Goal: Task Accomplishment & Management: Manage account settings

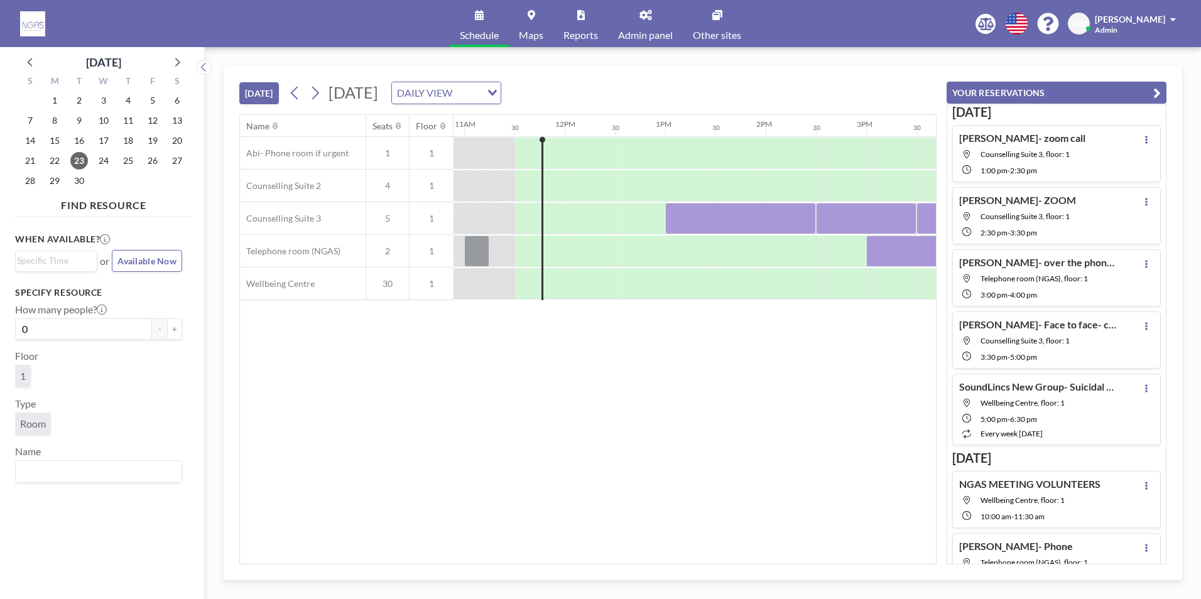
scroll to position [0, 1106]
click at [643, 18] on icon at bounding box center [645, 15] width 13 height 10
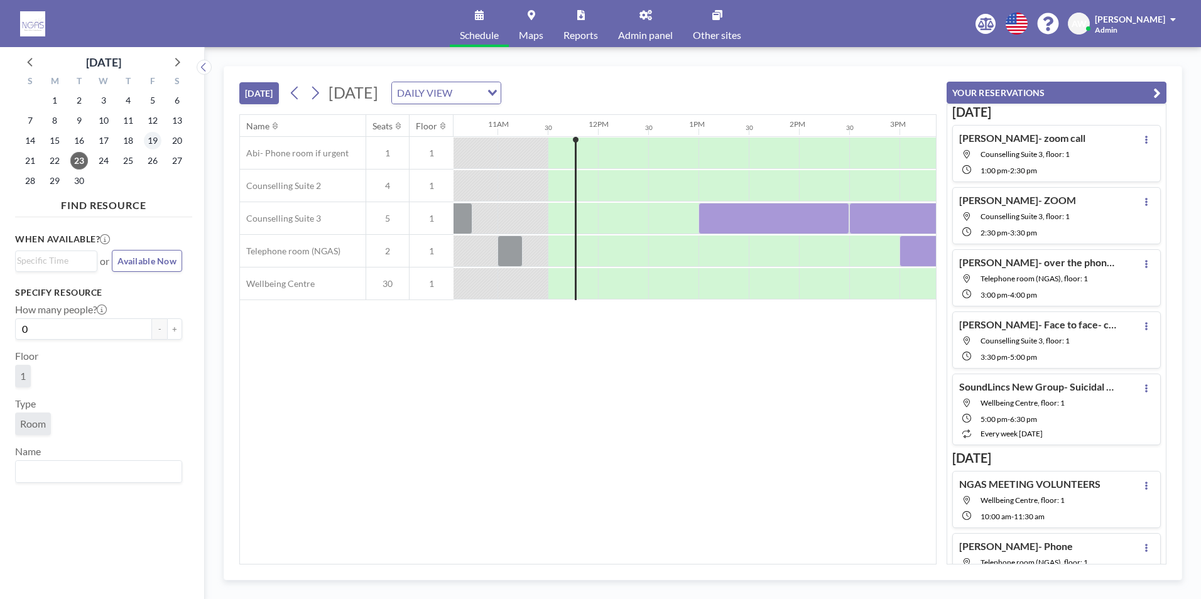
scroll to position [0, 1106]
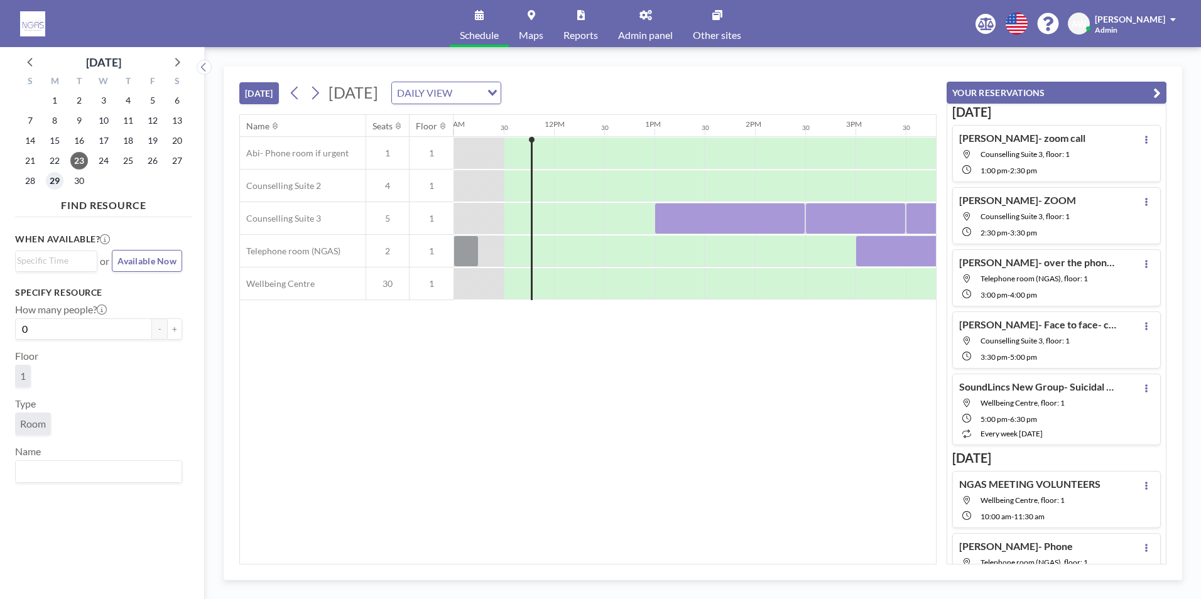
click at [58, 183] on span "29" at bounding box center [55, 181] width 18 height 18
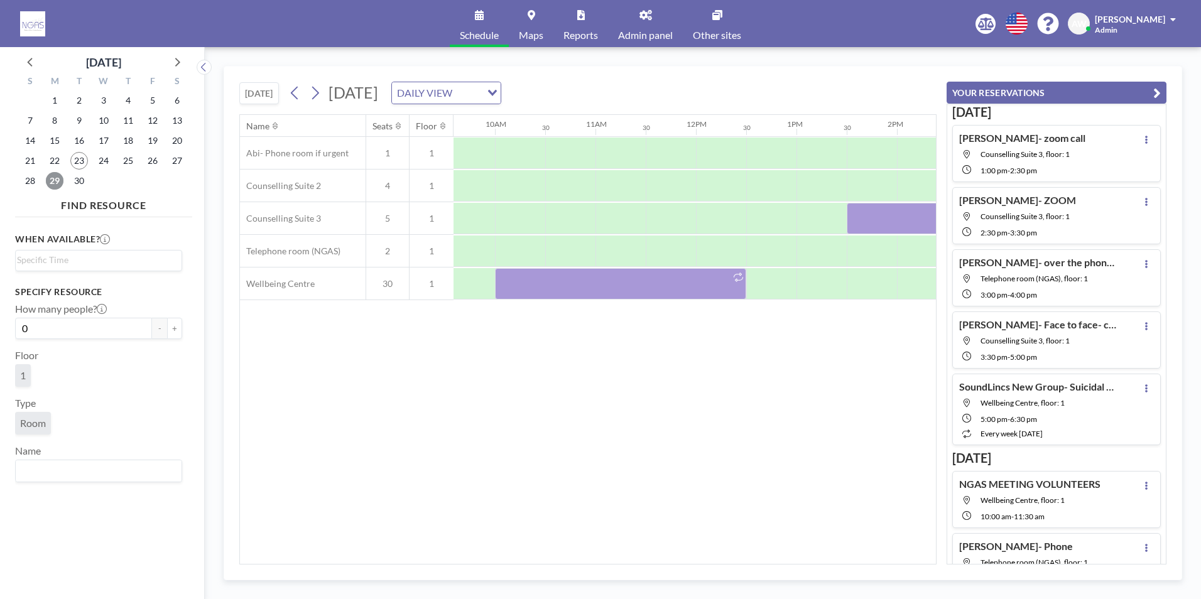
scroll to position [0, 1102]
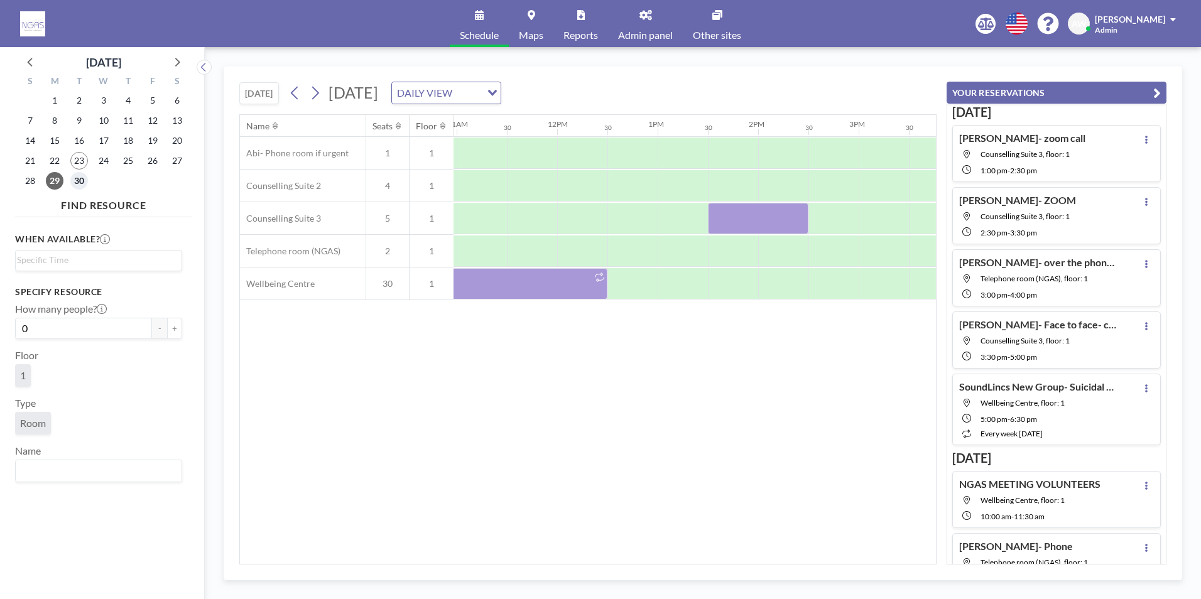
click at [80, 183] on span "30" at bounding box center [79, 181] width 18 height 18
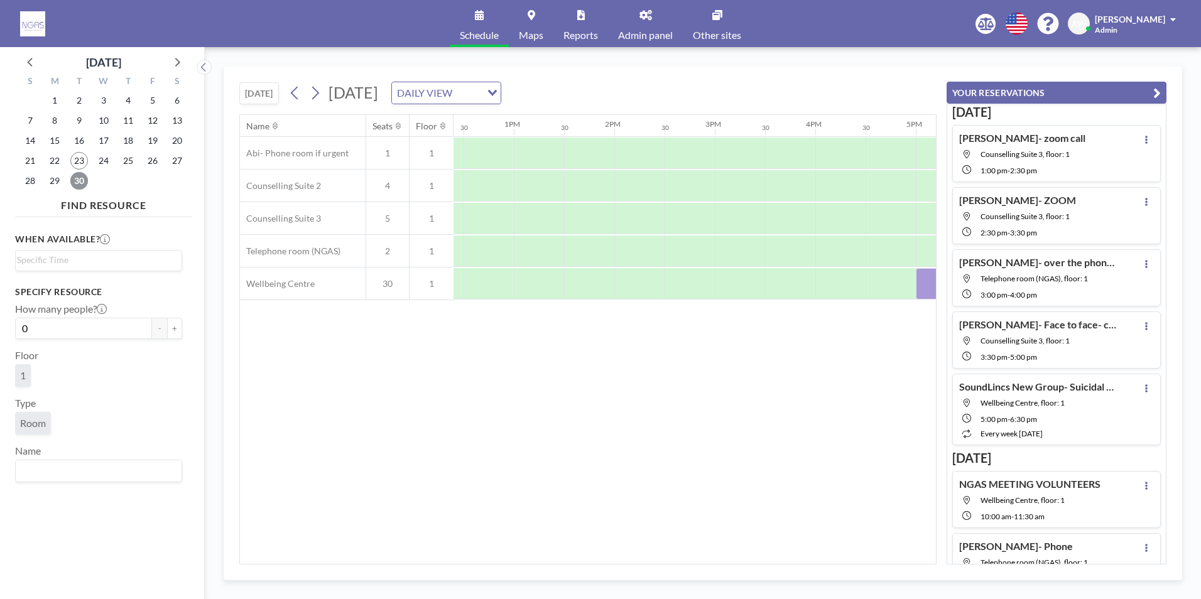
scroll to position [0, 1644]
click at [77, 161] on span "23" at bounding box center [79, 161] width 18 height 18
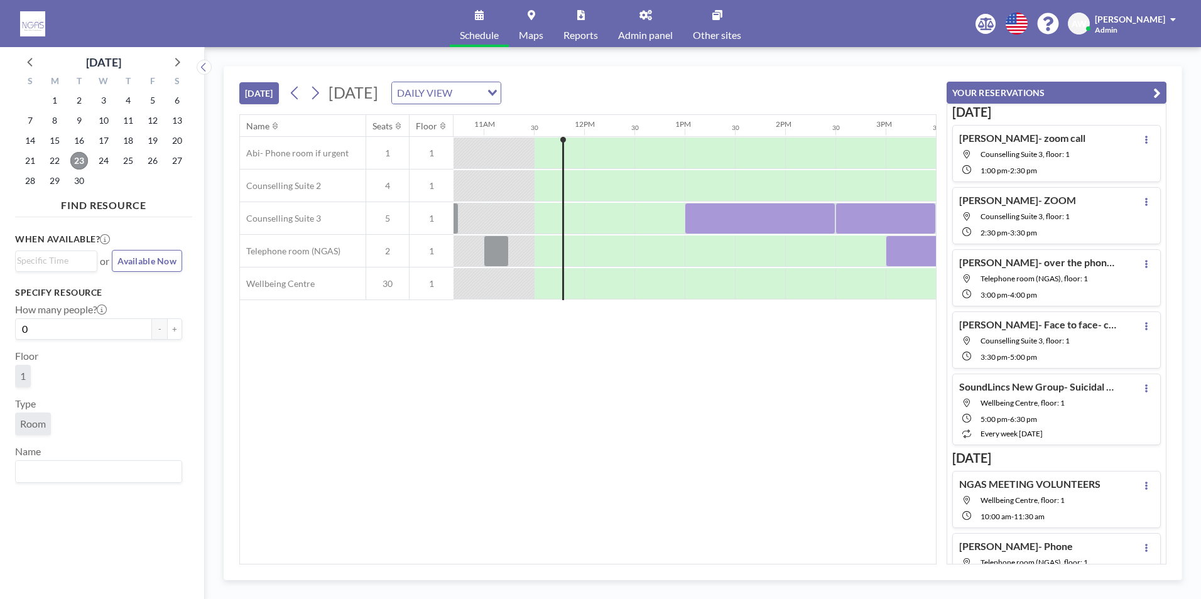
scroll to position [0, 1106]
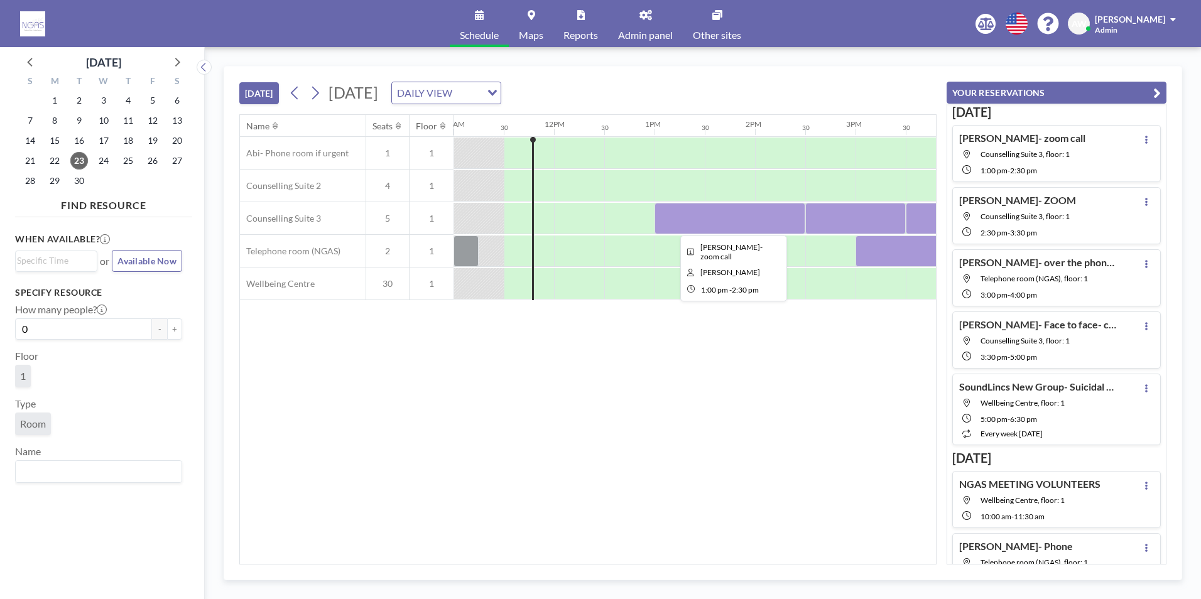
click at [721, 226] on div at bounding box center [730, 218] width 151 height 31
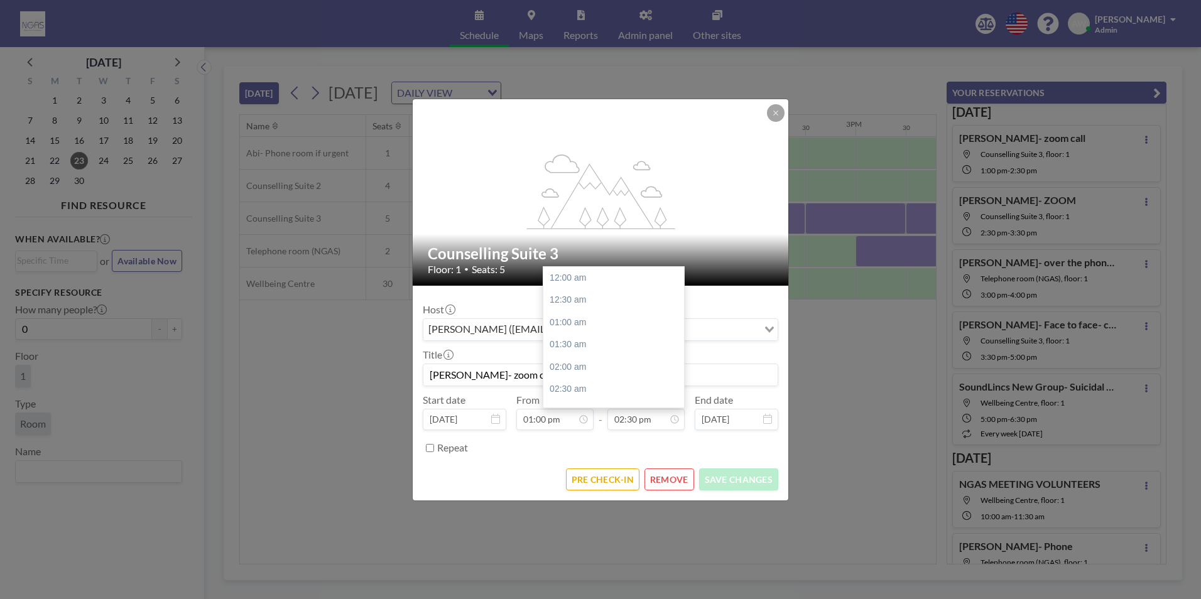
scroll to position [648, 0]
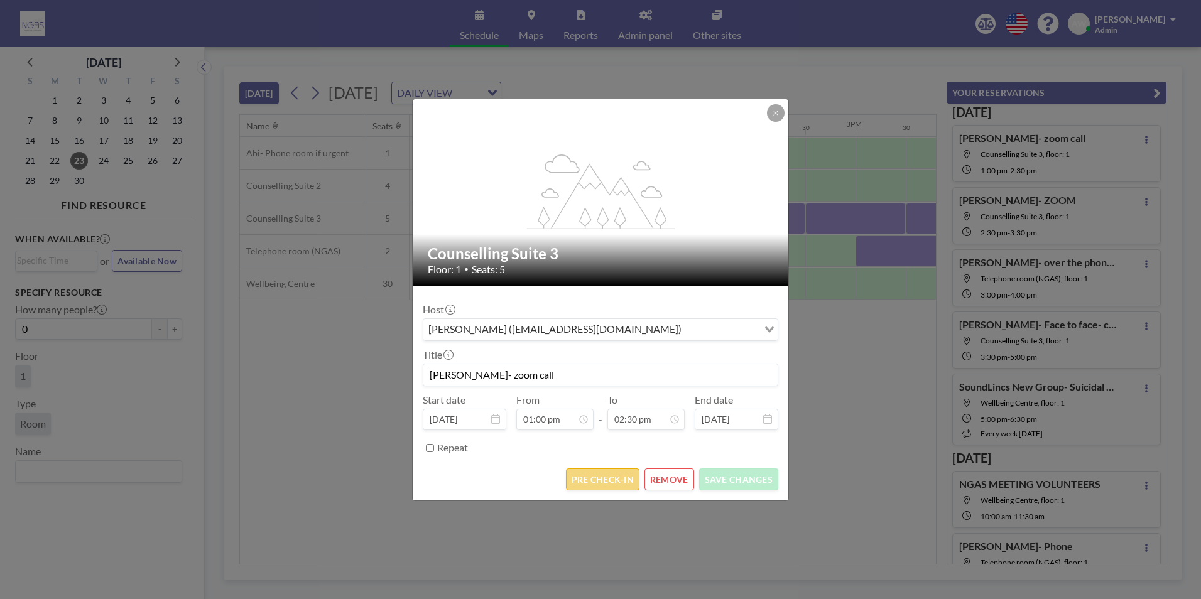
click at [602, 490] on button "PRE CHECK-IN" at bounding box center [602, 480] width 73 height 22
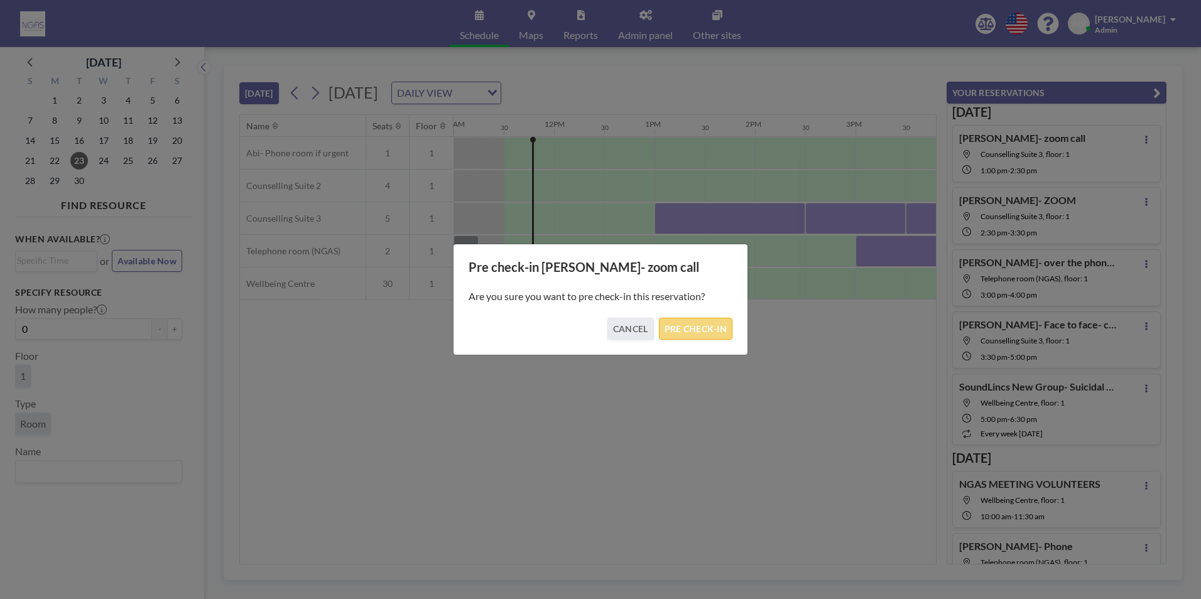
click at [694, 331] on button "PRE CHECK-IN" at bounding box center [695, 329] width 73 height 22
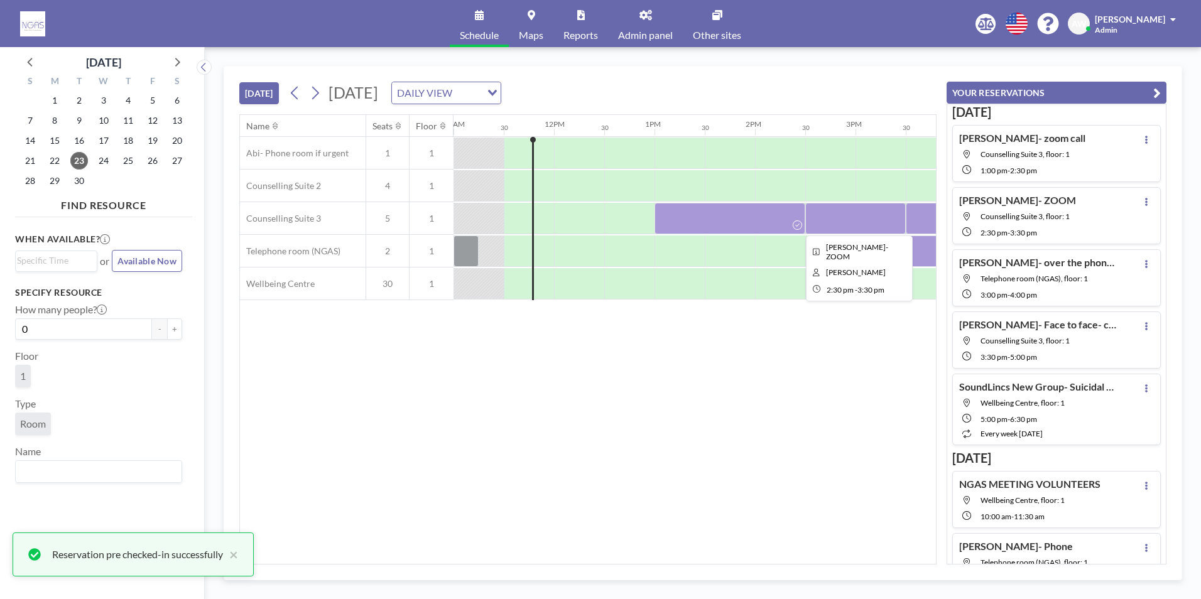
click at [824, 232] on div at bounding box center [855, 218] width 101 height 31
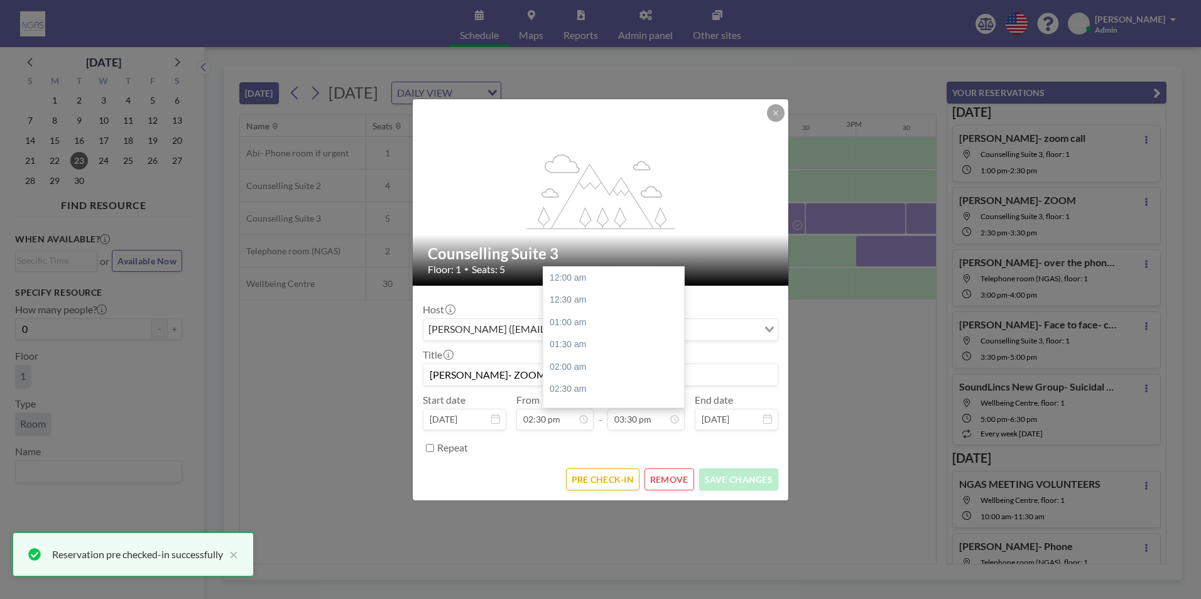
scroll to position [693, 0]
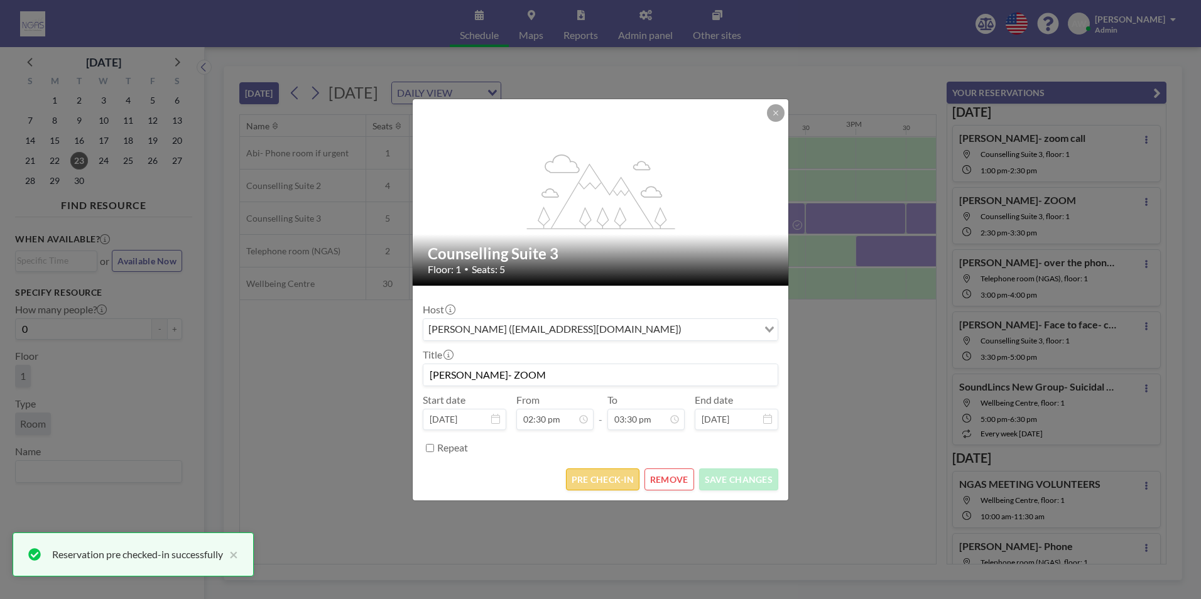
click at [613, 470] on button "PRE CHECK-IN" at bounding box center [602, 480] width 73 height 22
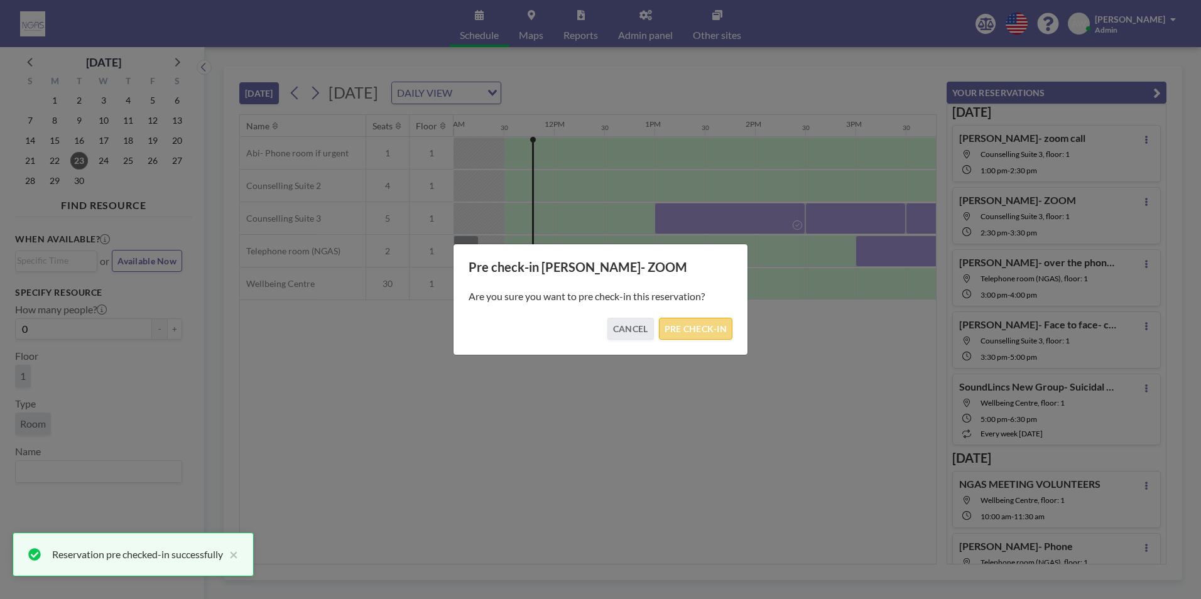
click at [685, 339] on button "PRE CHECK-IN" at bounding box center [695, 329] width 73 height 22
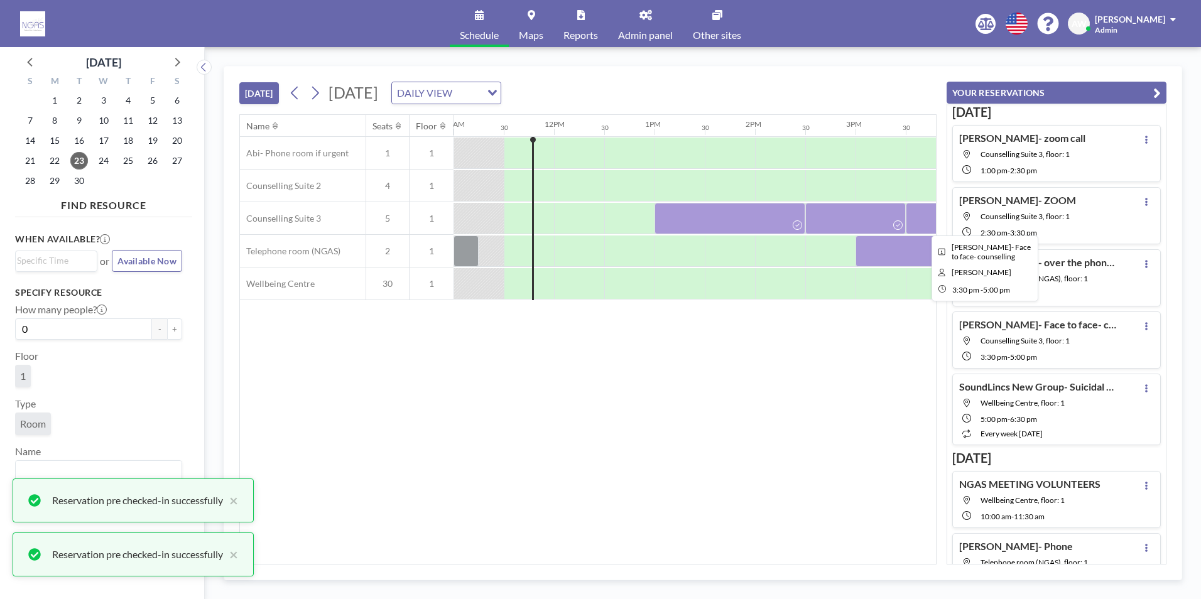
click at [914, 225] on div at bounding box center [981, 218] width 151 height 31
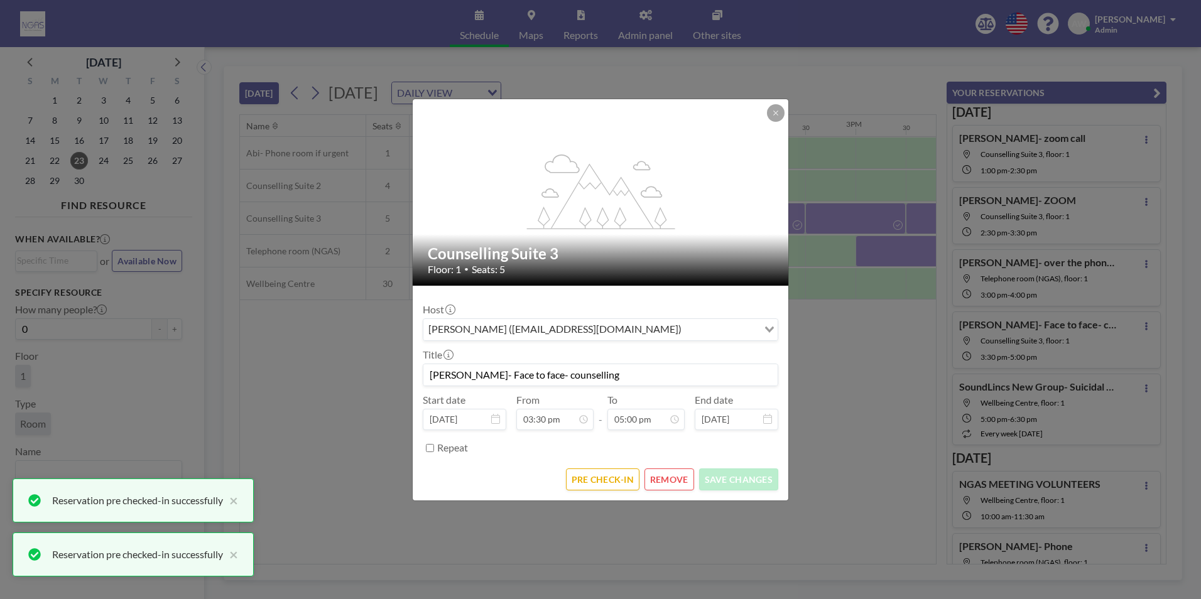
scroll to position [0, 0]
click at [592, 483] on button "PRE CHECK-IN" at bounding box center [602, 480] width 73 height 22
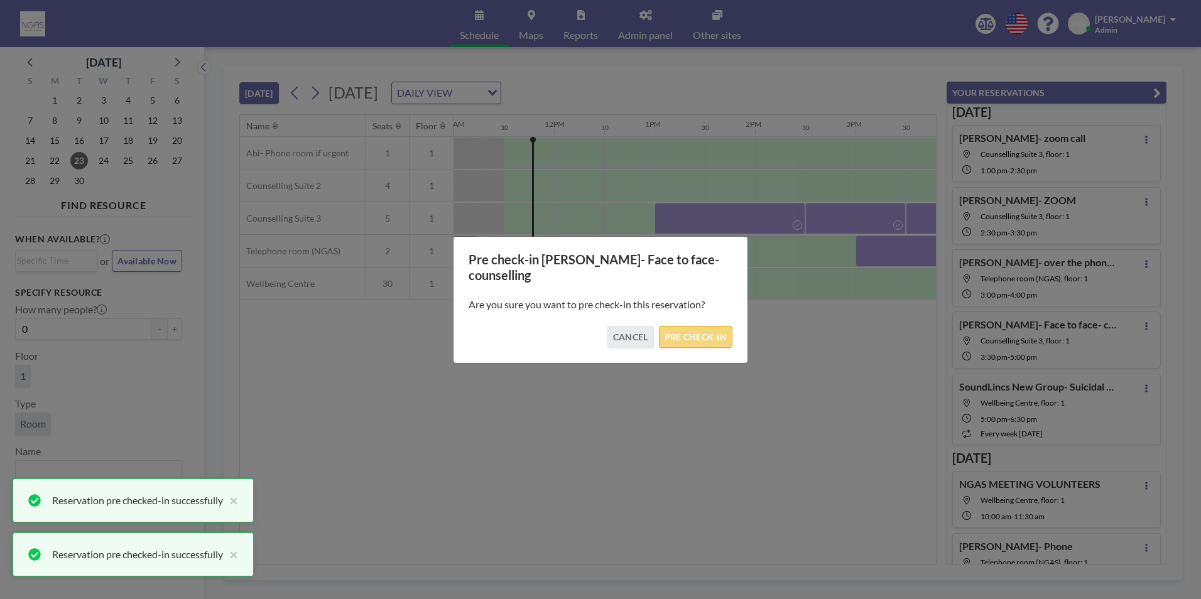
click at [668, 330] on button "PRE CHECK-IN" at bounding box center [695, 337] width 73 height 22
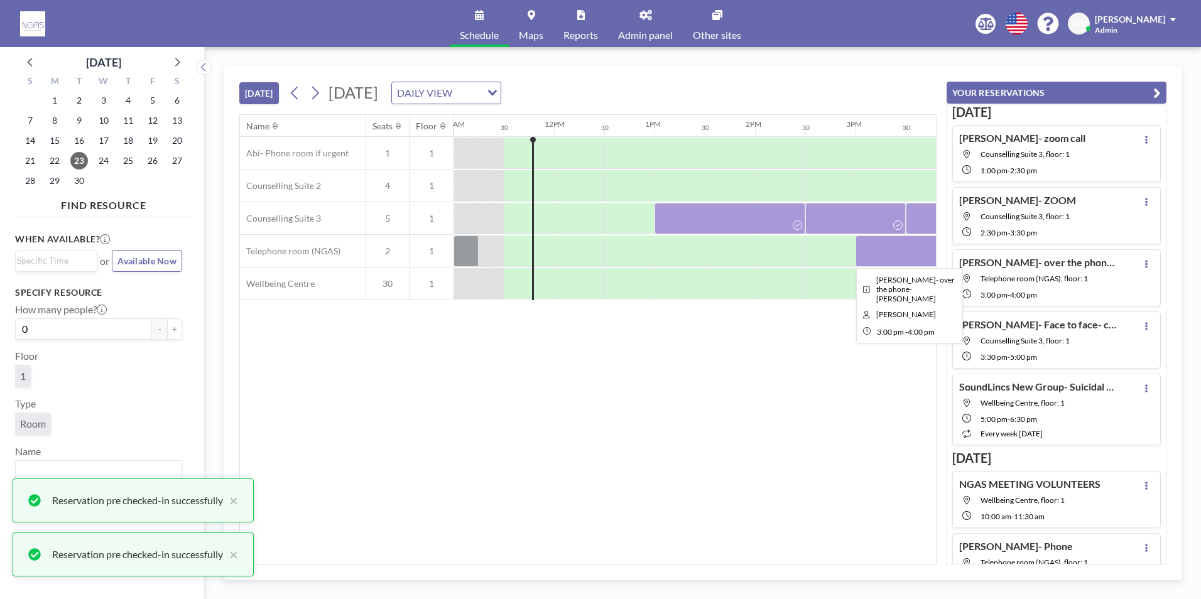
click at [873, 261] on div at bounding box center [906, 251] width 101 height 31
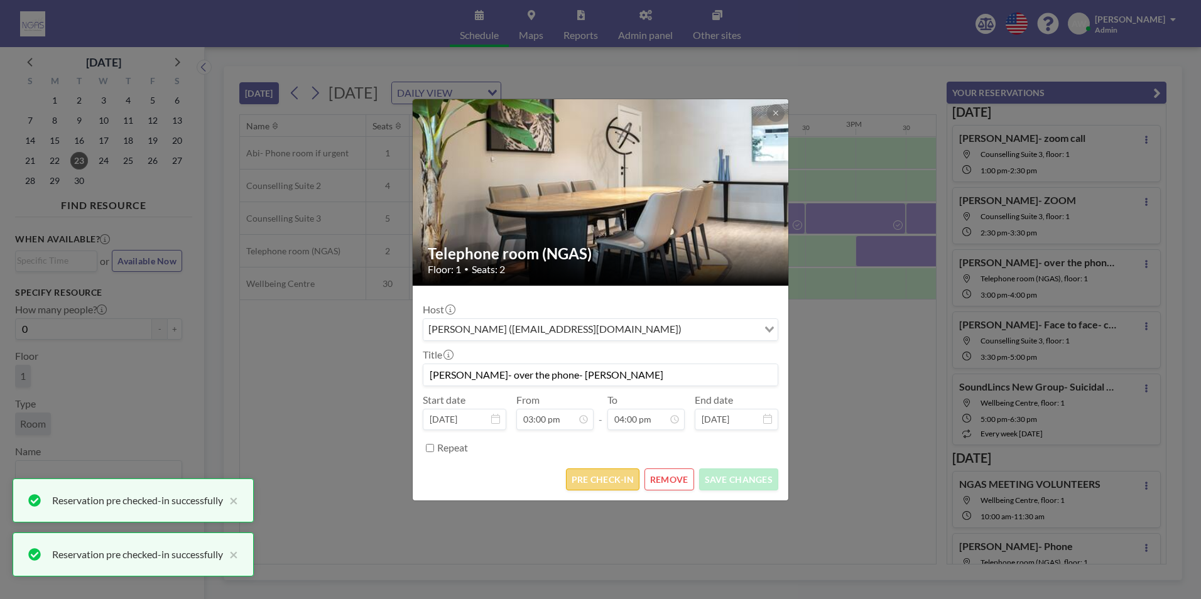
click at [593, 481] on button "PRE CHECK-IN" at bounding box center [602, 480] width 73 height 22
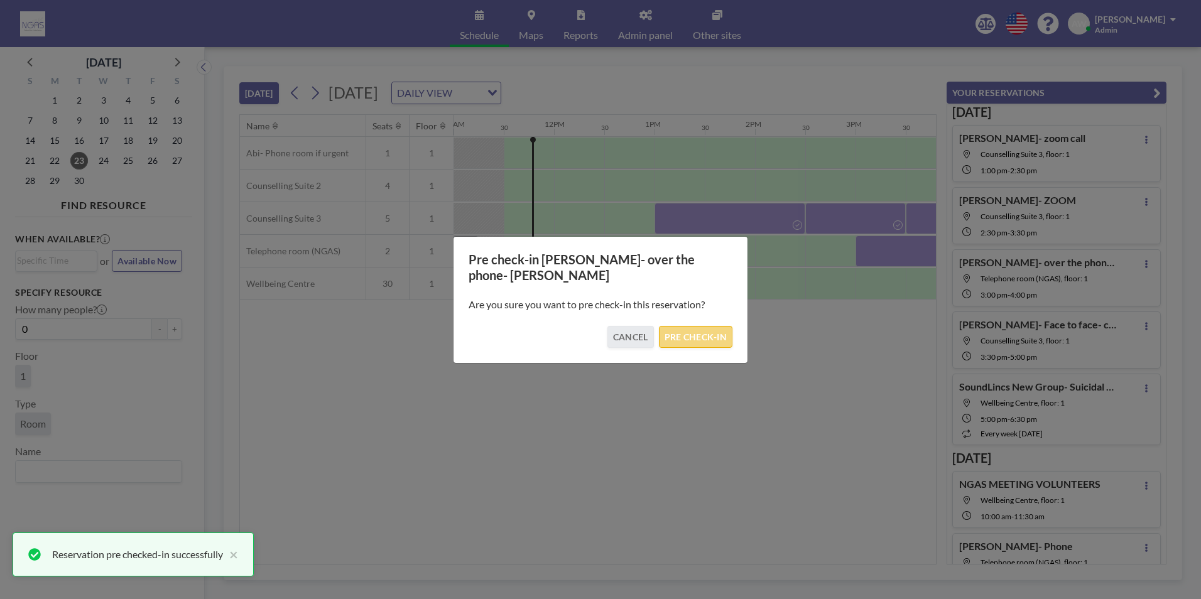
click at [709, 329] on button "PRE CHECK-IN" at bounding box center [695, 337] width 73 height 22
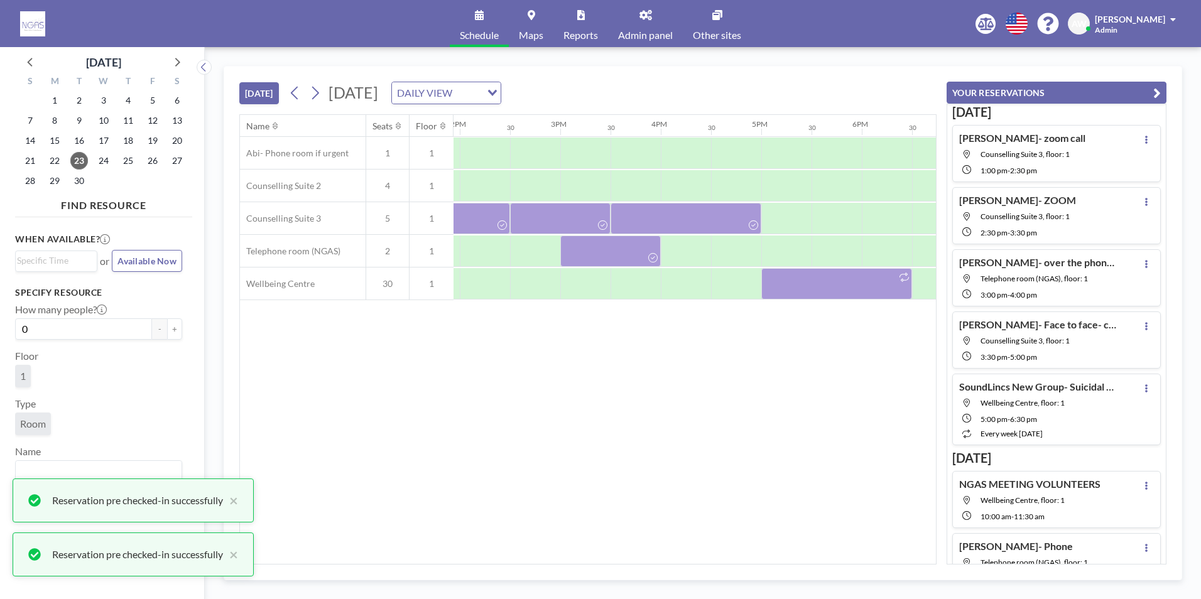
scroll to position [0, 1415]
click at [800, 302] on div "Name Seats Floor 12AM 30 1AM 30 2AM 30 3AM 30 4AM 30 5AM 30 6AM 30 7AM 30 8AM 3…" at bounding box center [588, 339] width 696 height 449
click at [800, 300] on div at bounding box center [244, 284] width 2412 height 33
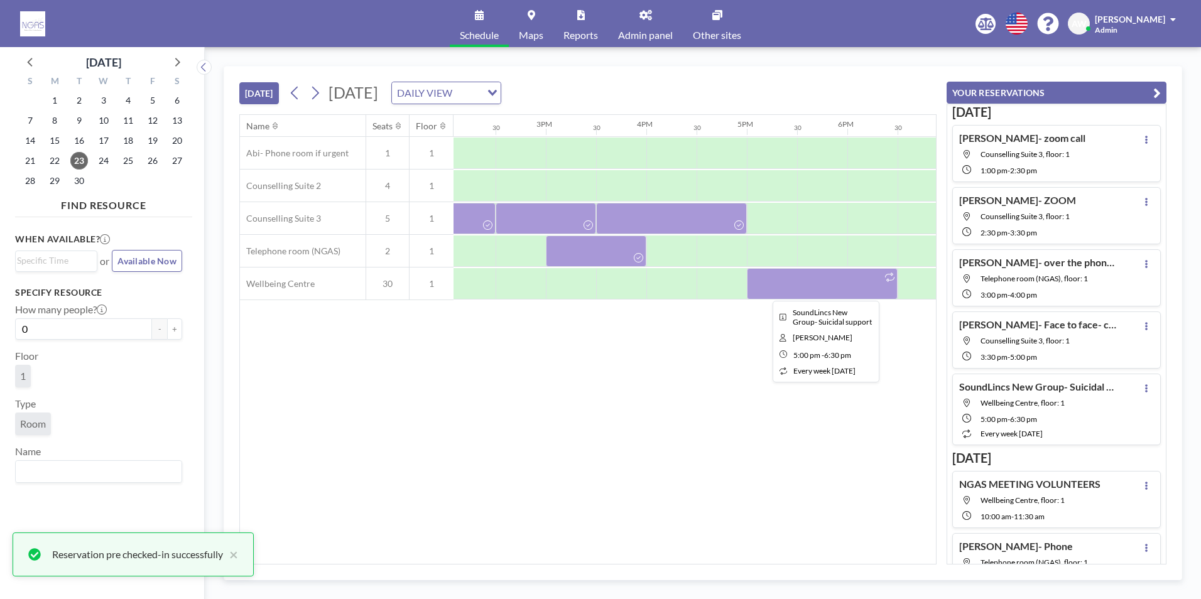
click at [810, 273] on div at bounding box center [822, 283] width 151 height 31
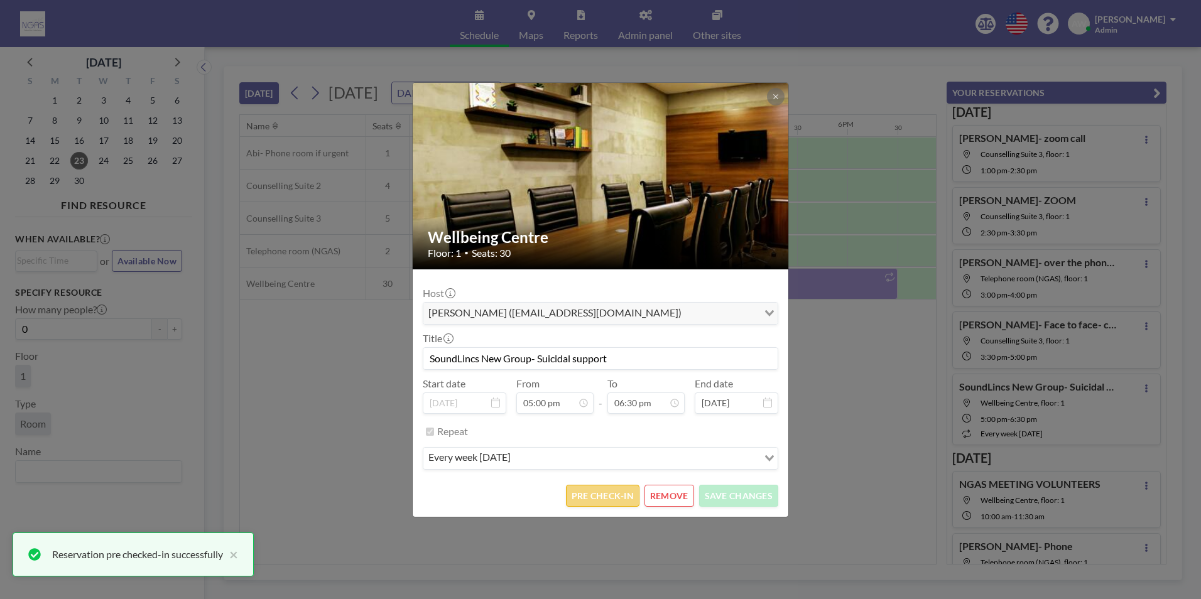
click at [621, 501] on button "PRE CHECK-IN" at bounding box center [602, 496] width 73 height 22
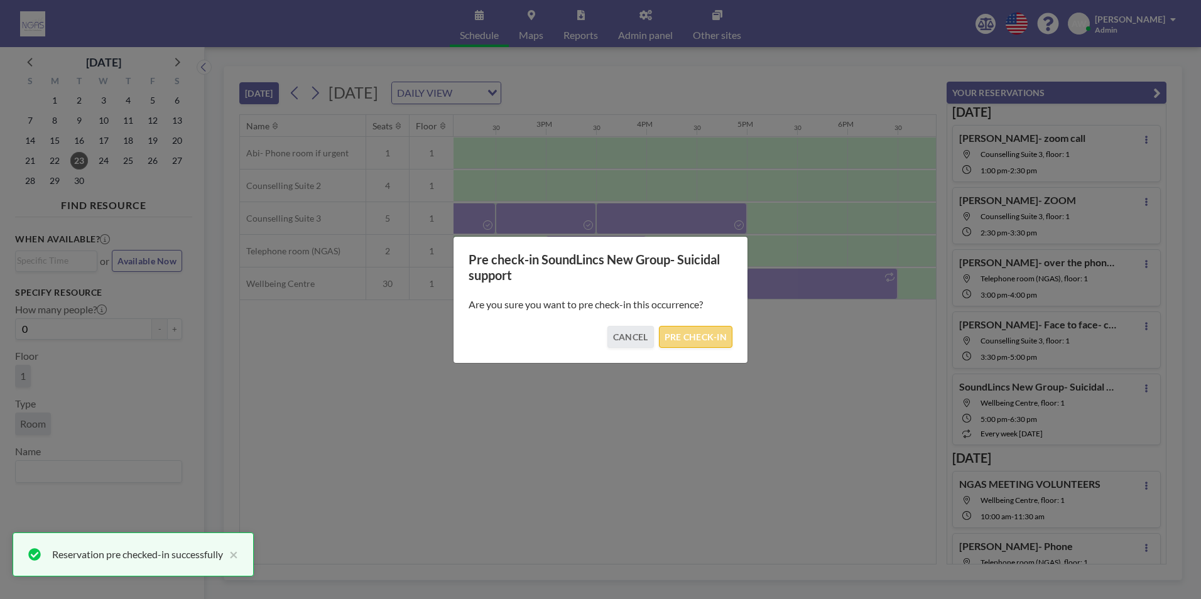
click at [699, 329] on button "PRE CHECK-IN" at bounding box center [695, 337] width 73 height 22
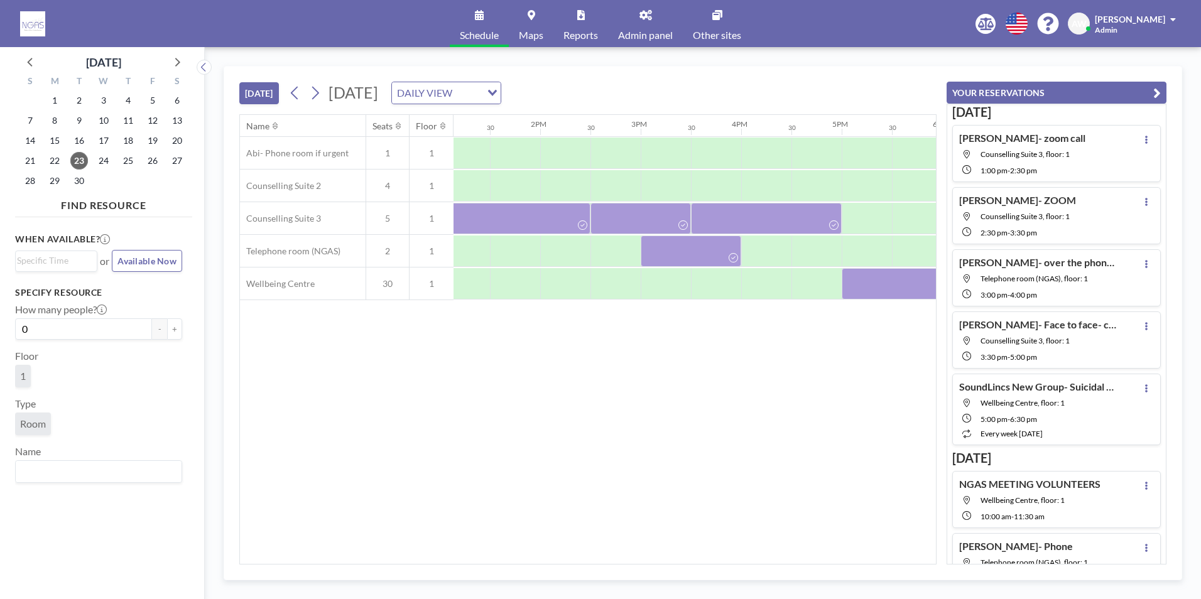
scroll to position [0, 1315]
click at [100, 163] on span "24" at bounding box center [104, 161] width 18 height 18
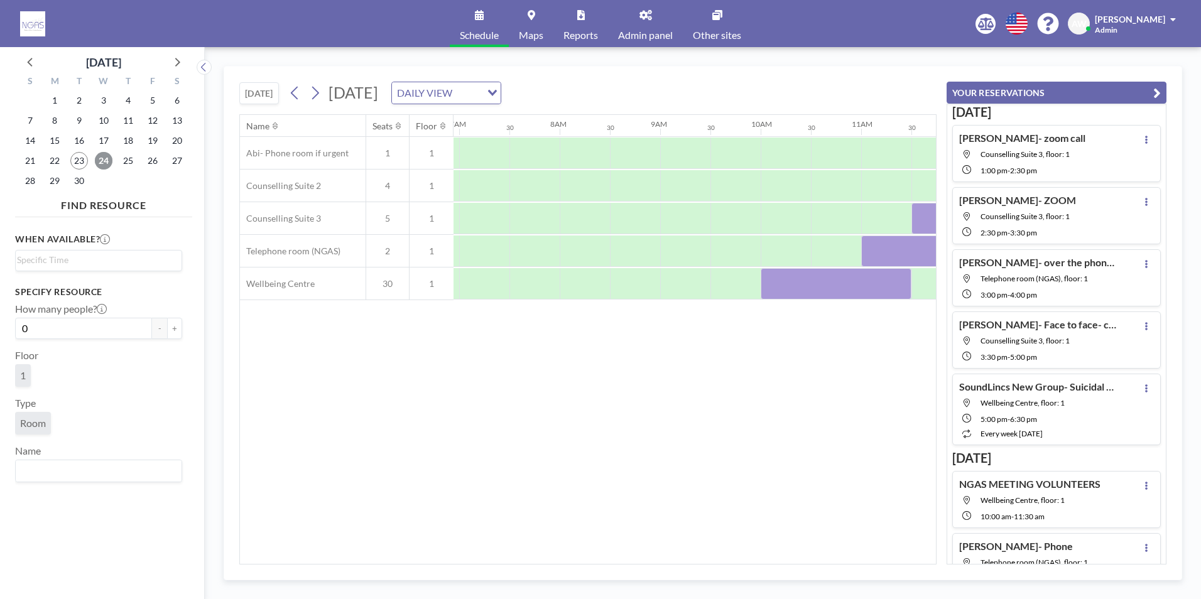
scroll to position [0, 754]
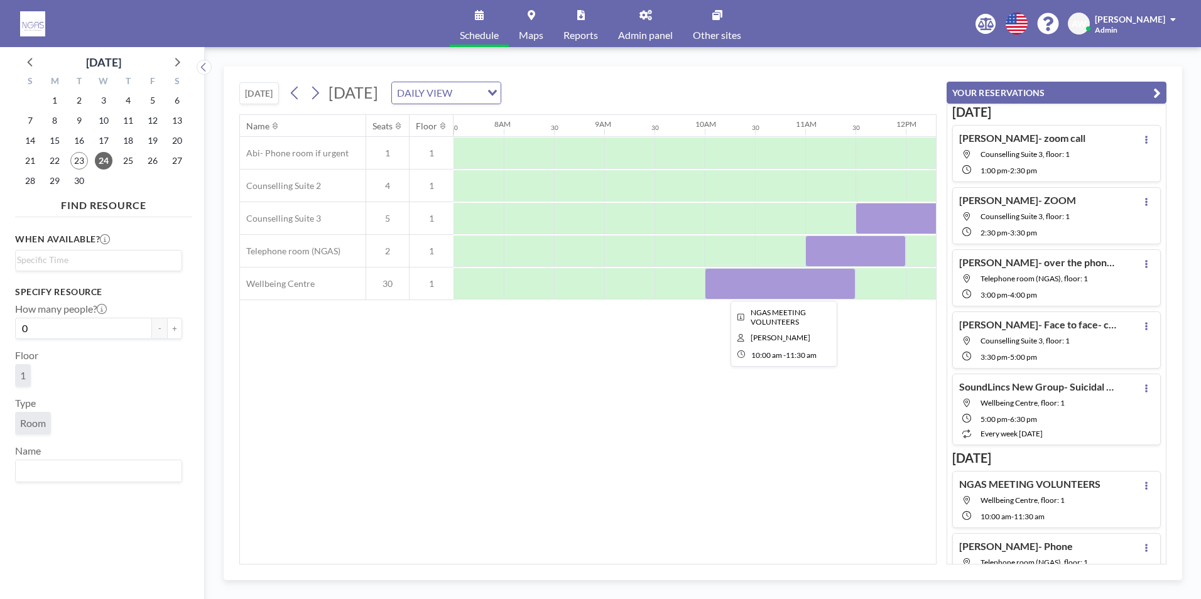
click at [768, 285] on div at bounding box center [780, 283] width 151 height 31
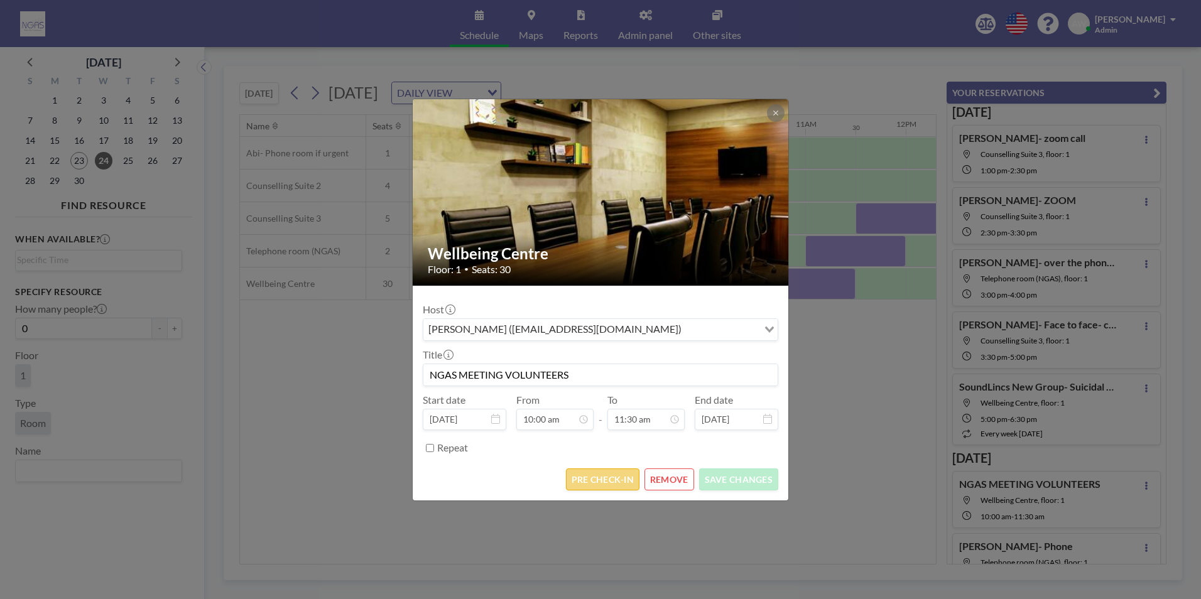
scroll to position [0, 0]
click at [601, 483] on button "PRE CHECK-IN" at bounding box center [602, 480] width 73 height 22
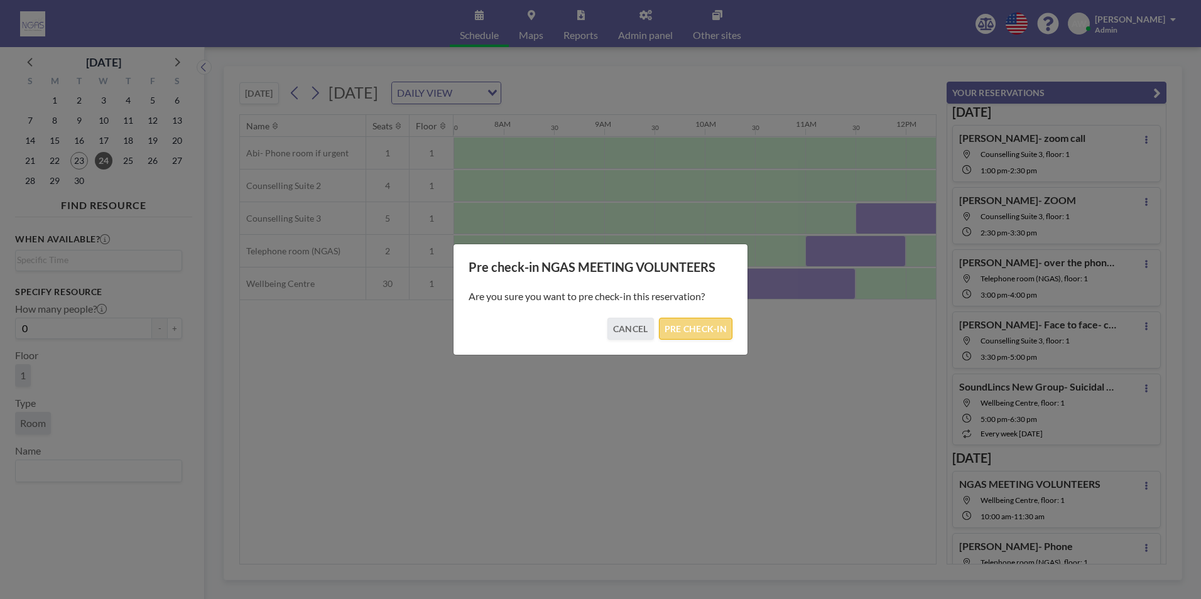
click at [699, 331] on button "PRE CHECK-IN" at bounding box center [695, 329] width 73 height 22
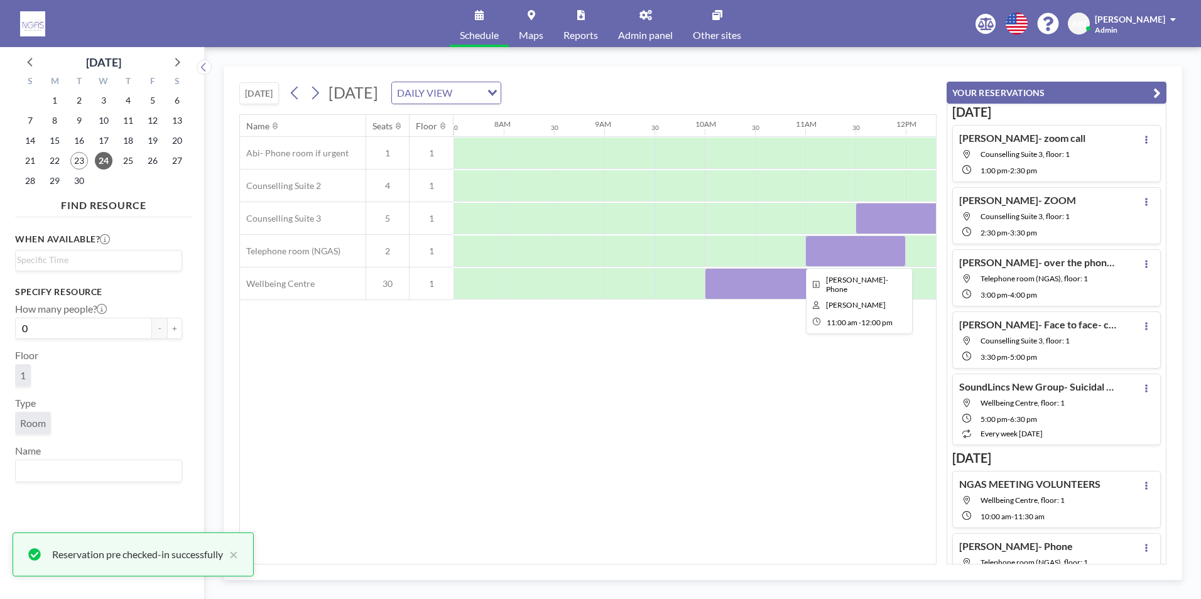
click at [842, 262] on div at bounding box center [855, 251] width 101 height 31
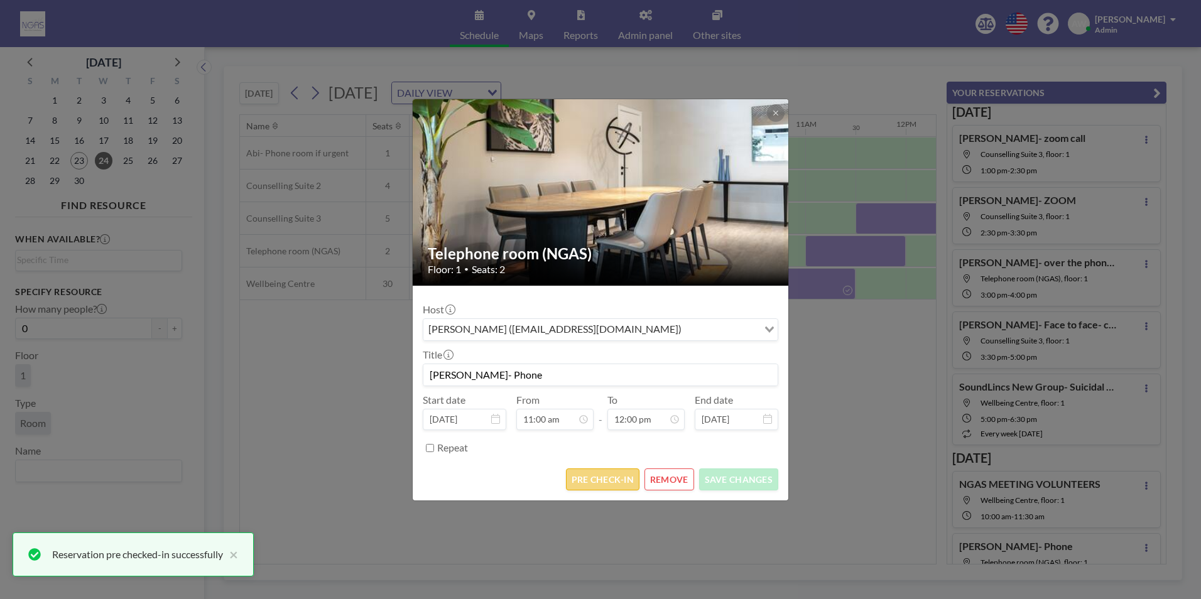
scroll to position [536, 0]
click at [599, 479] on button "PRE CHECK-IN" at bounding box center [602, 480] width 73 height 22
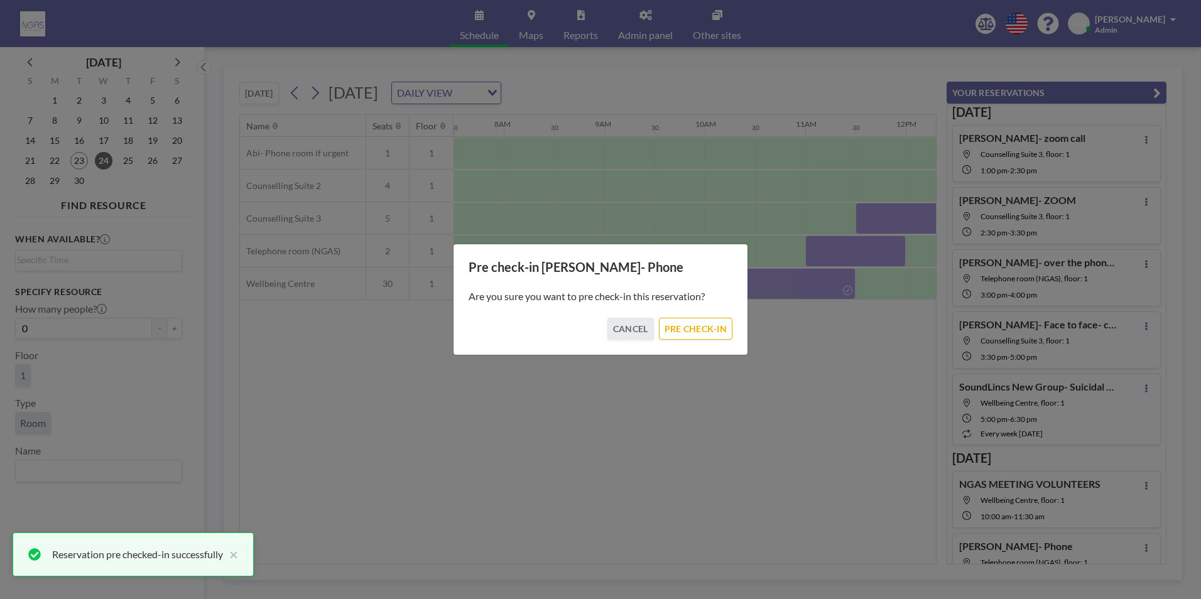
click at [695, 342] on div "Pre check-in [PERSON_NAME]- Phone Are you sure you want to pre check-in this re…" at bounding box center [600, 300] width 295 height 112
click at [695, 337] on button "PRE CHECK-IN" at bounding box center [695, 329] width 73 height 22
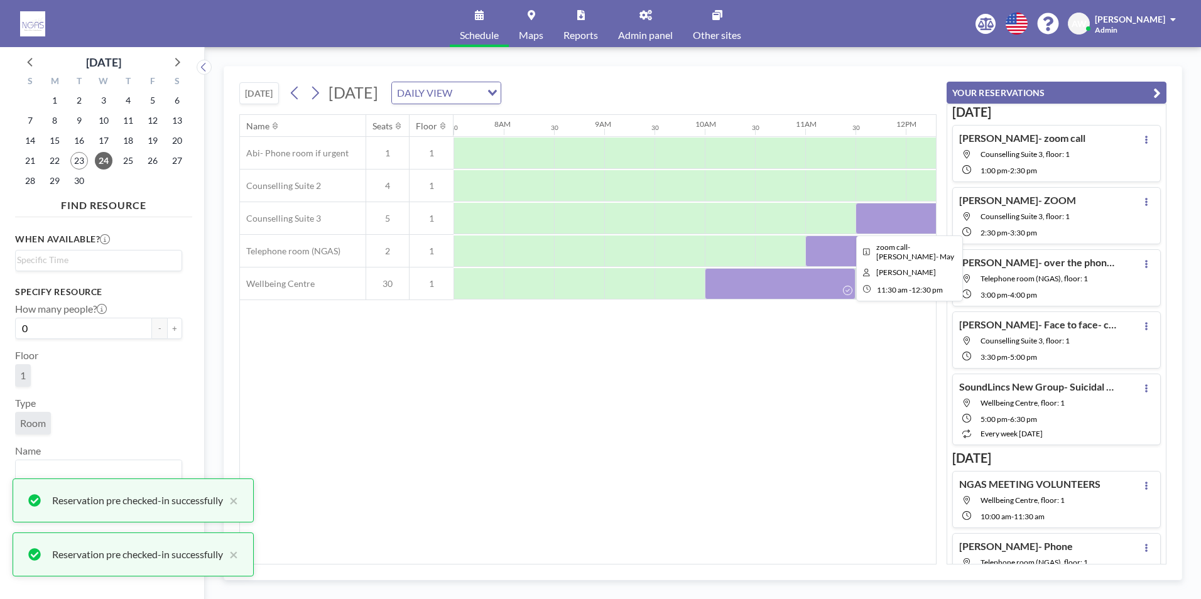
click at [901, 218] on div at bounding box center [906, 218] width 101 height 31
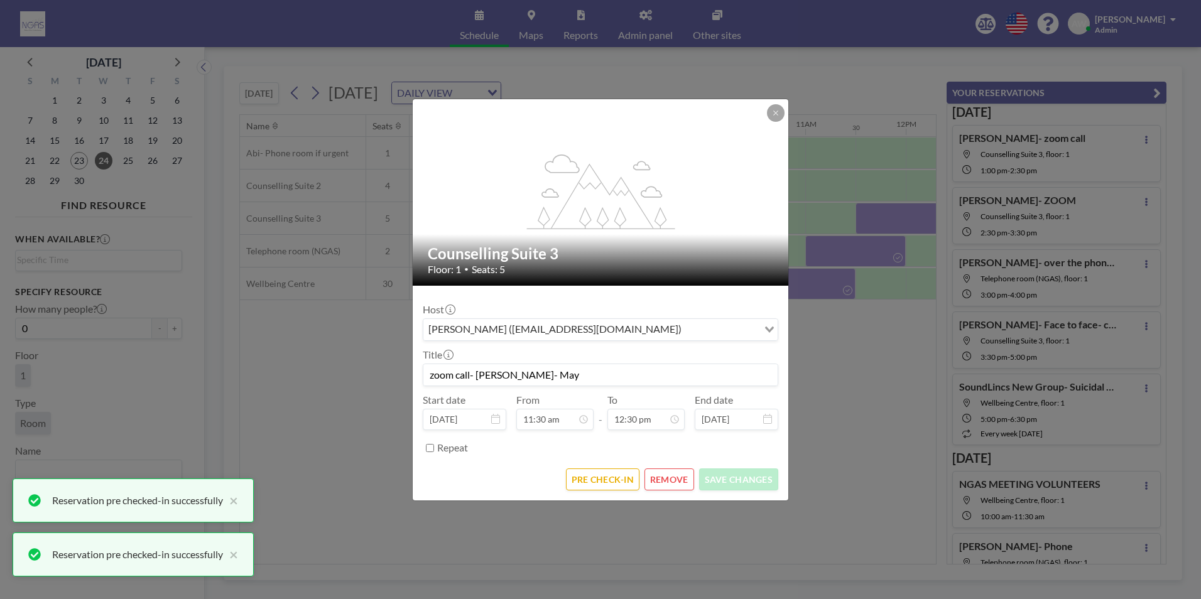
click at [599, 493] on form "Host [PERSON_NAME] ([EMAIL_ADDRESS][DOMAIN_NAME]) Loading... Title zoom call- […" at bounding box center [601, 393] width 376 height 215
click at [599, 490] on button "PRE CHECK-IN" at bounding box center [602, 480] width 73 height 22
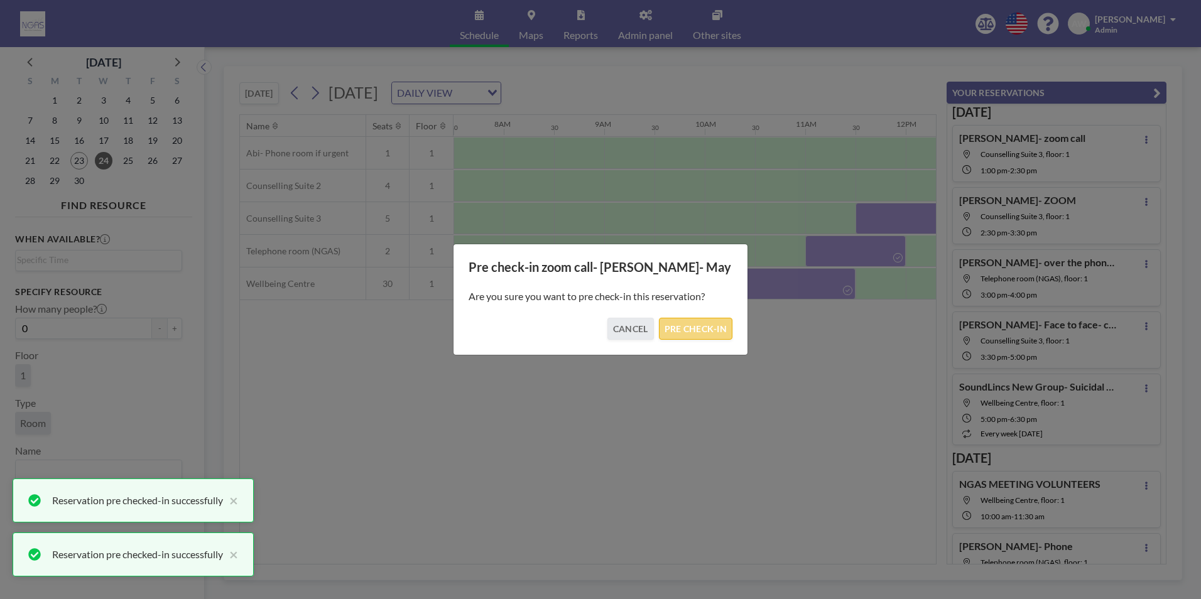
click at [706, 329] on button "PRE CHECK-IN" at bounding box center [695, 329] width 73 height 22
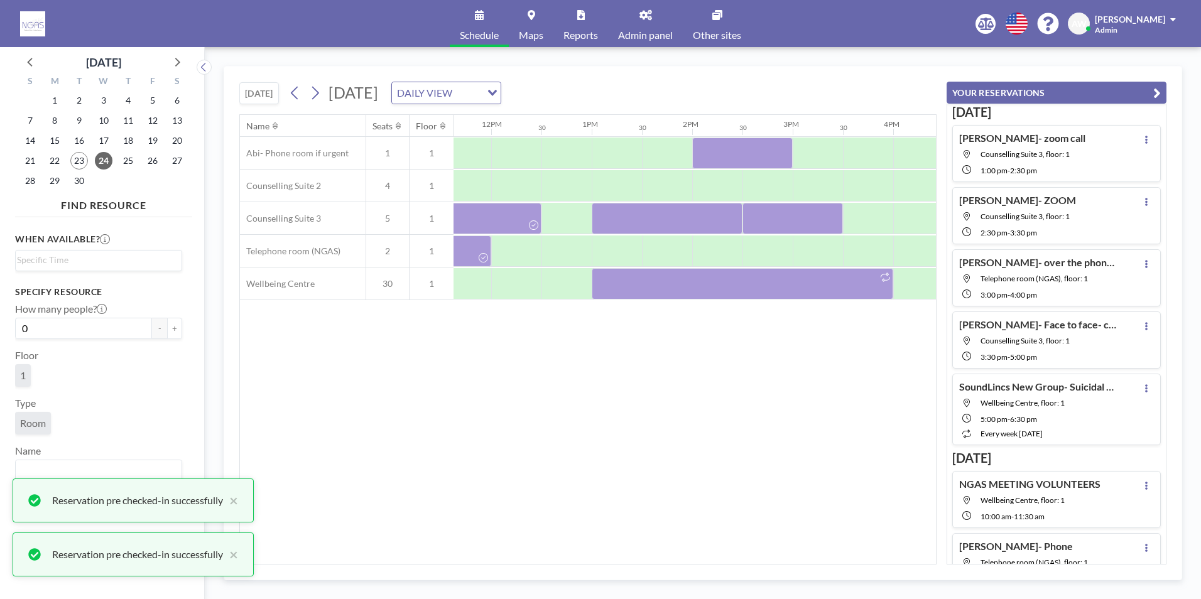
scroll to position [0, 1139]
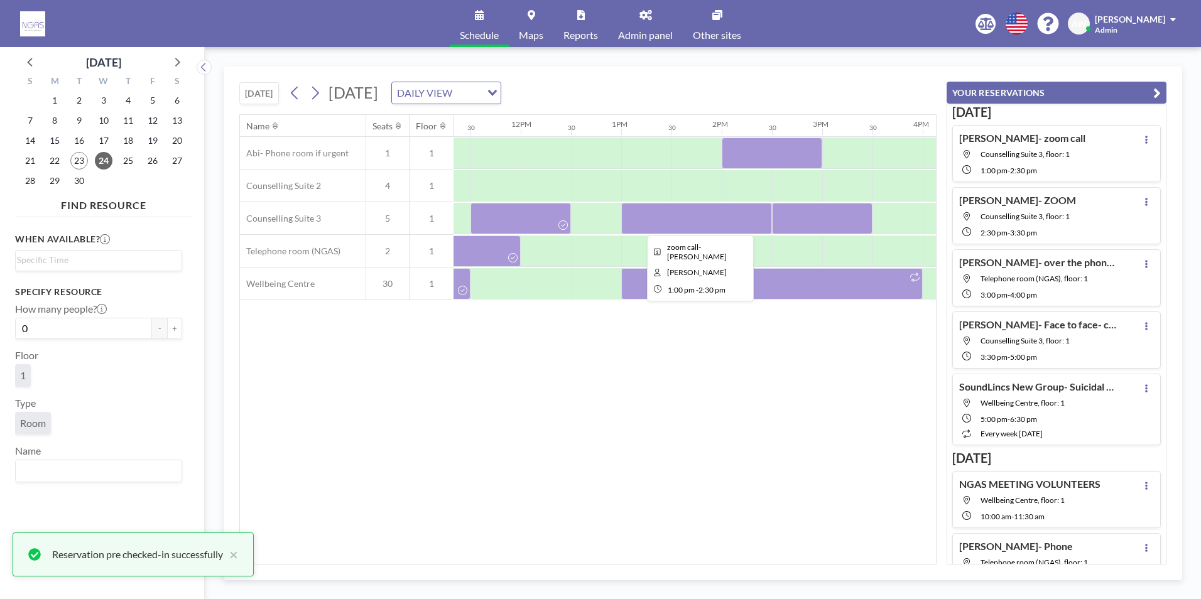
click at [700, 209] on div at bounding box center [696, 218] width 151 height 31
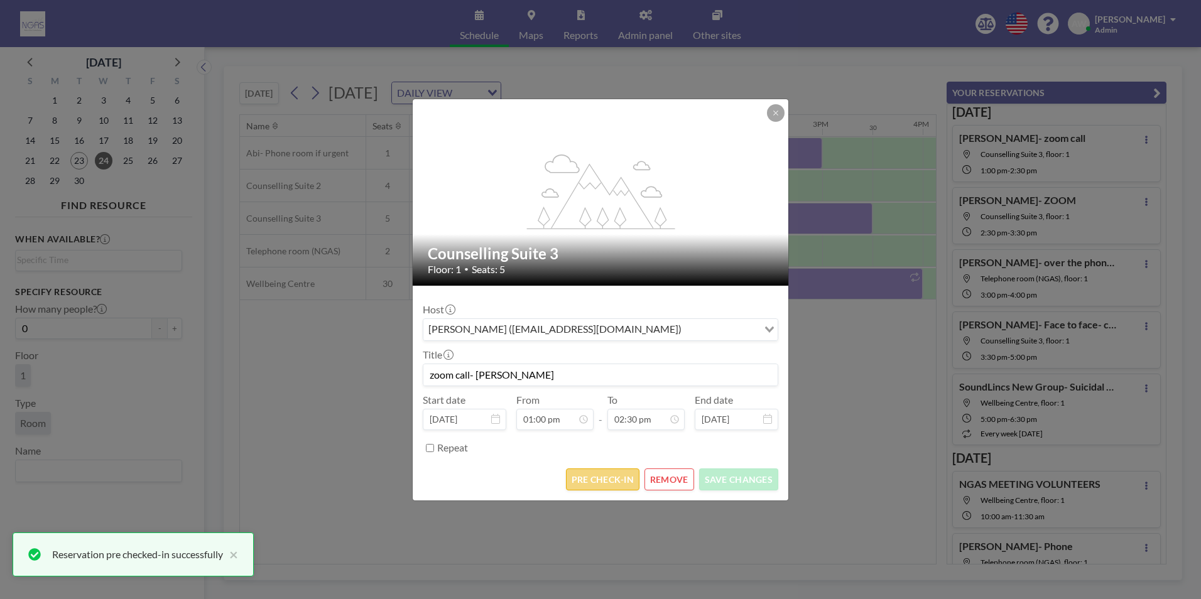
click at [585, 479] on button "PRE CHECK-IN" at bounding box center [602, 480] width 73 height 22
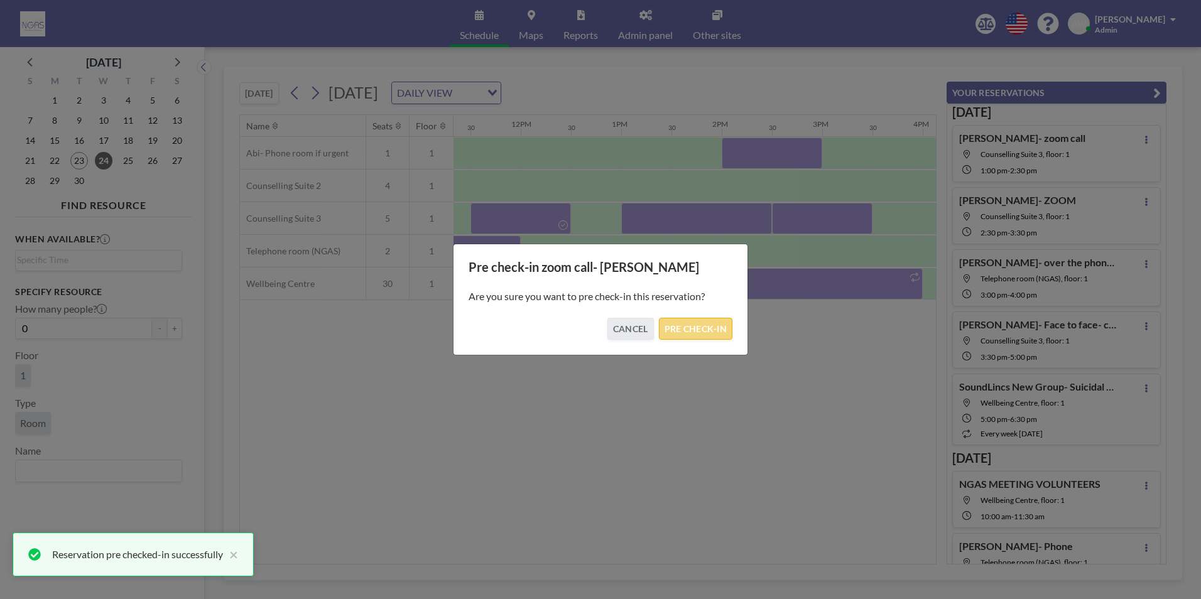
click at [704, 330] on button "PRE CHECK-IN" at bounding box center [695, 329] width 73 height 22
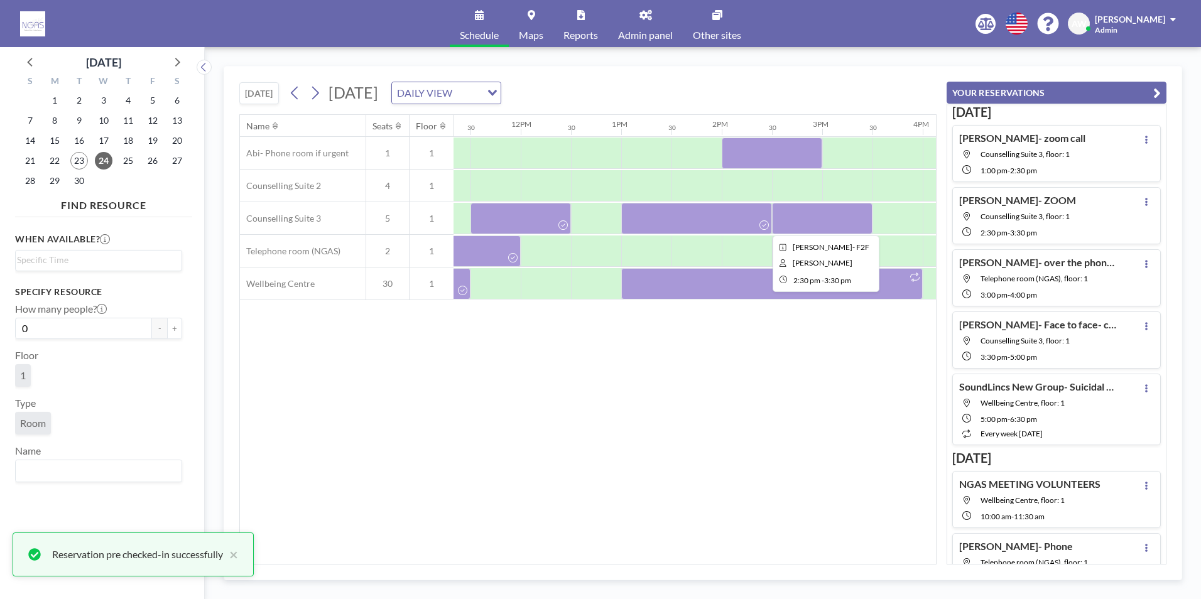
click at [781, 211] on div at bounding box center [822, 218] width 101 height 31
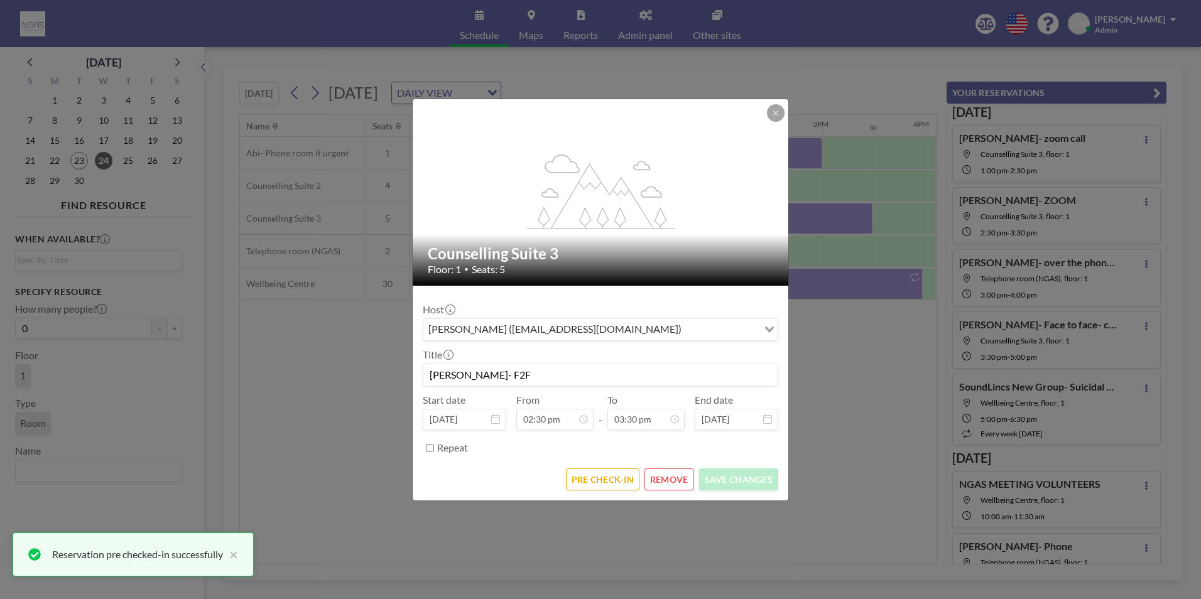
scroll to position [693, 0]
click at [609, 479] on button "PRE CHECK-IN" at bounding box center [602, 480] width 73 height 22
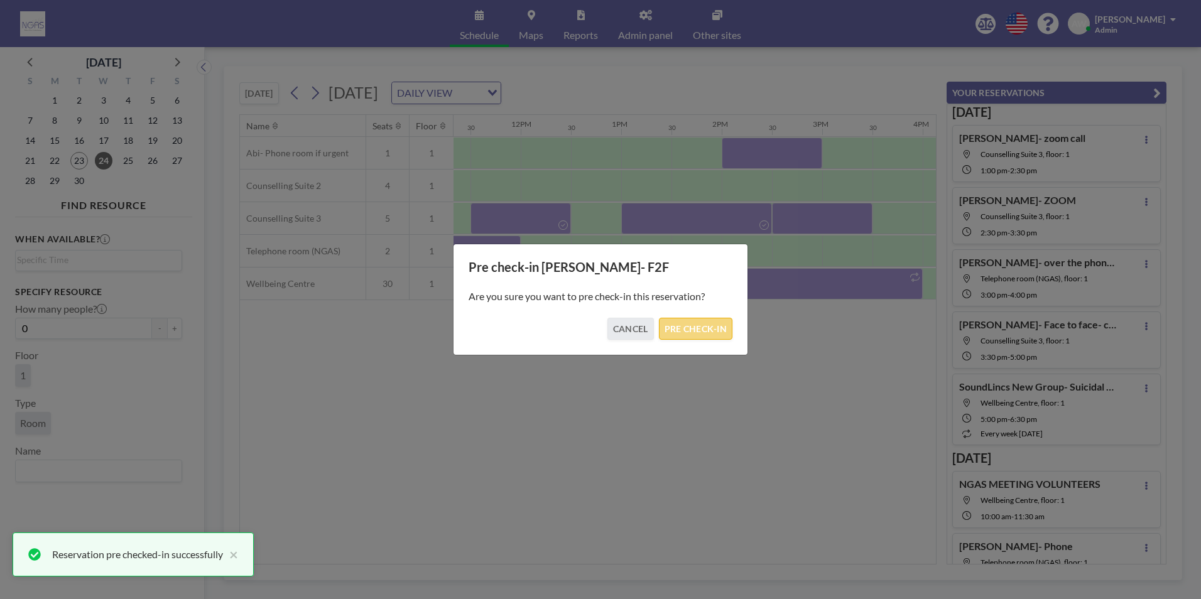
click at [686, 329] on button "PRE CHECK-IN" at bounding box center [695, 329] width 73 height 22
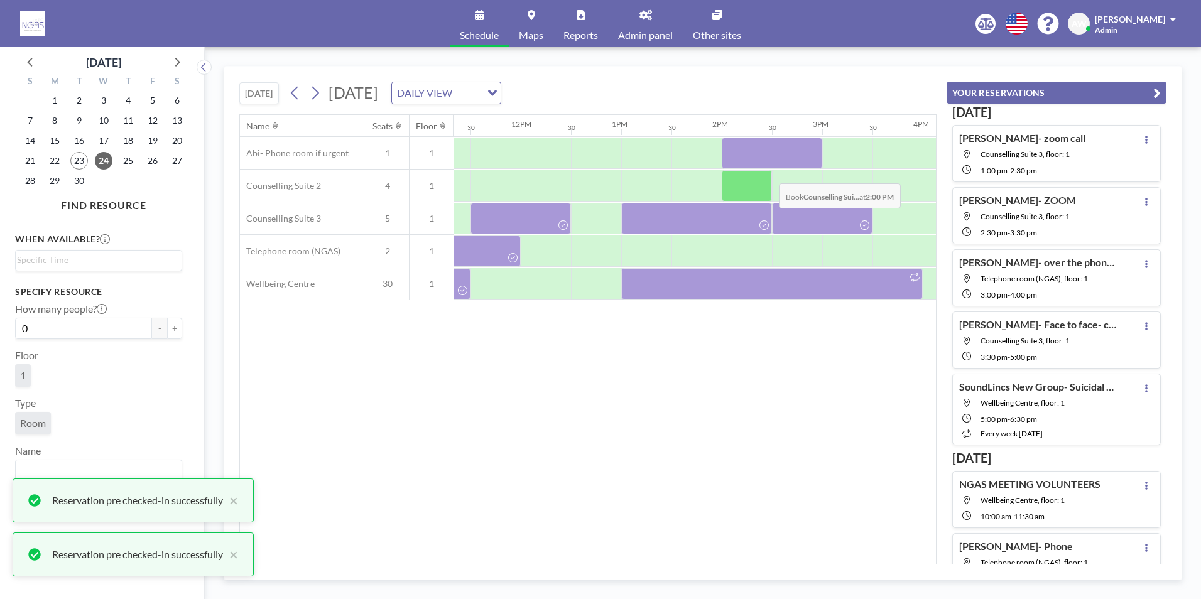
click at [767, 165] on div at bounding box center [772, 153] width 101 height 31
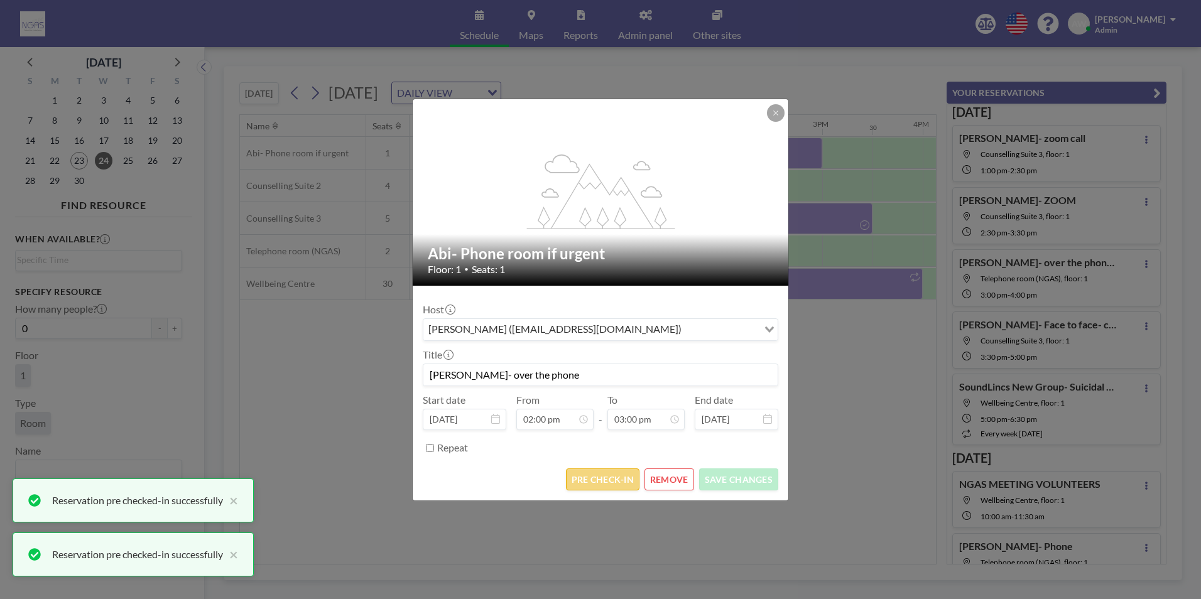
scroll to position [671, 0]
click at [617, 471] on button "PRE CHECK-IN" at bounding box center [602, 480] width 73 height 22
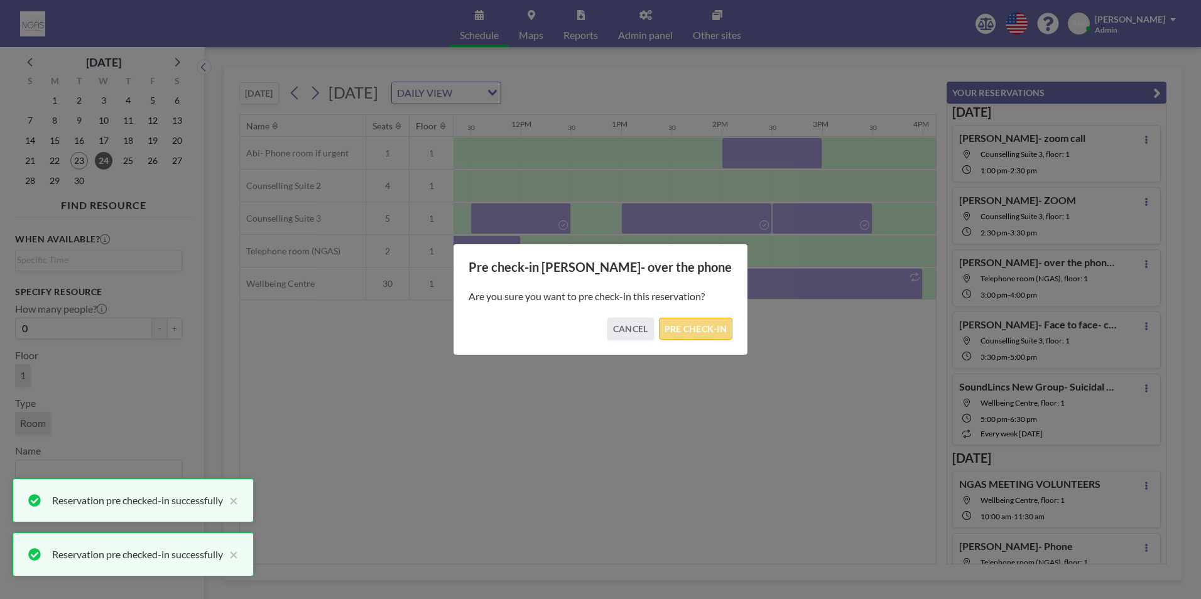
click at [717, 338] on button "PRE CHECK-IN" at bounding box center [695, 329] width 73 height 22
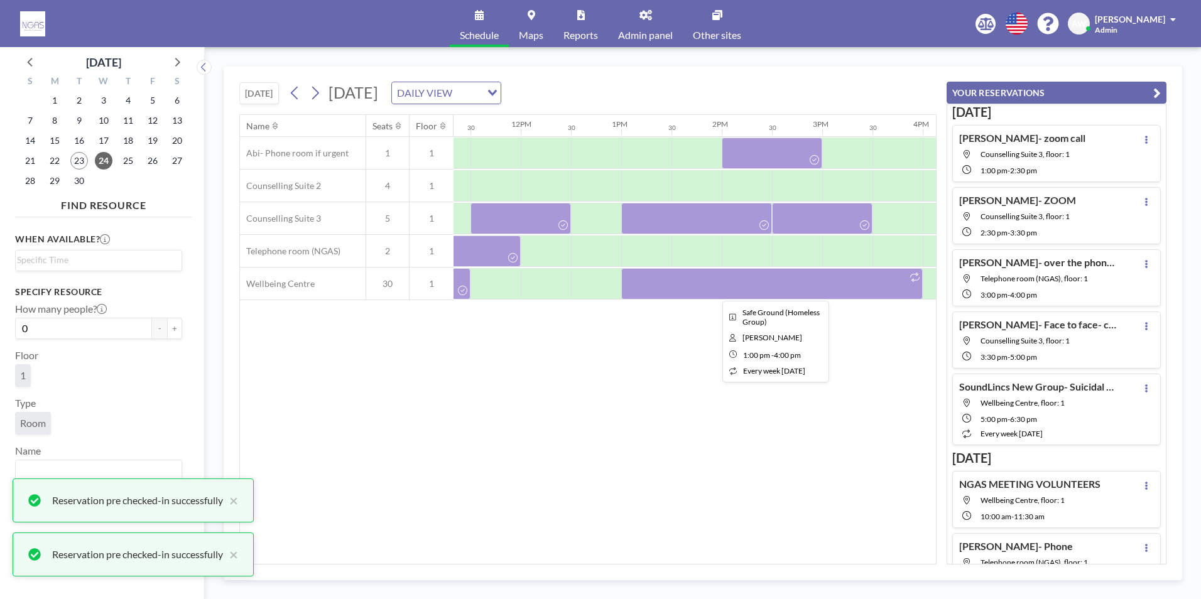
click at [761, 281] on div at bounding box center [772, 283] width 302 height 31
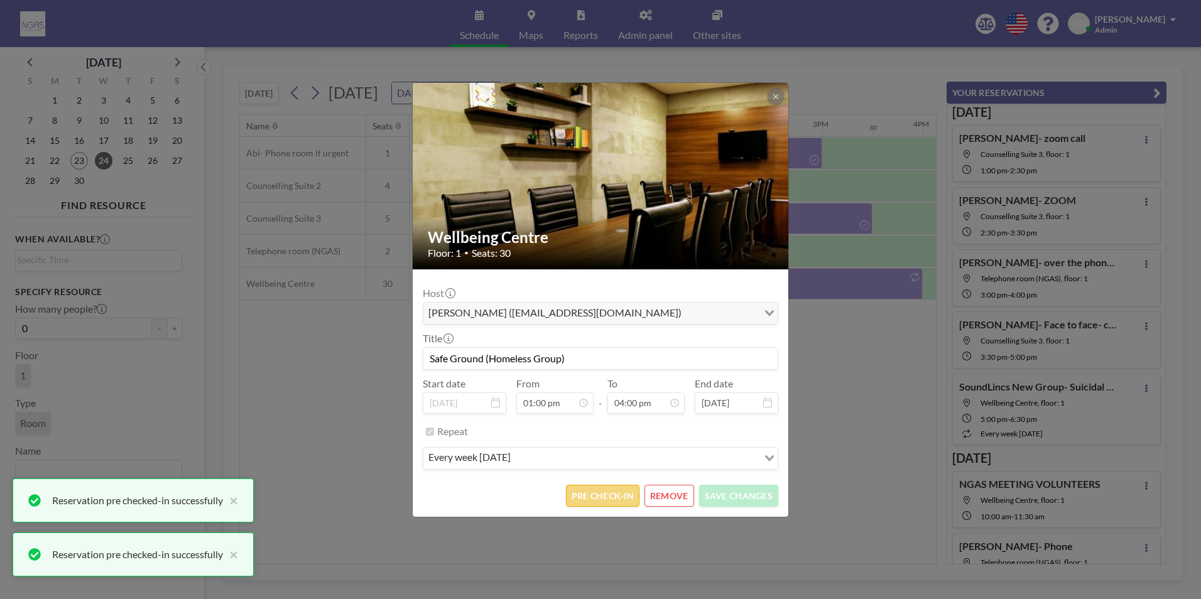
click at [601, 496] on button "PRE CHECK-IN" at bounding box center [602, 496] width 73 height 22
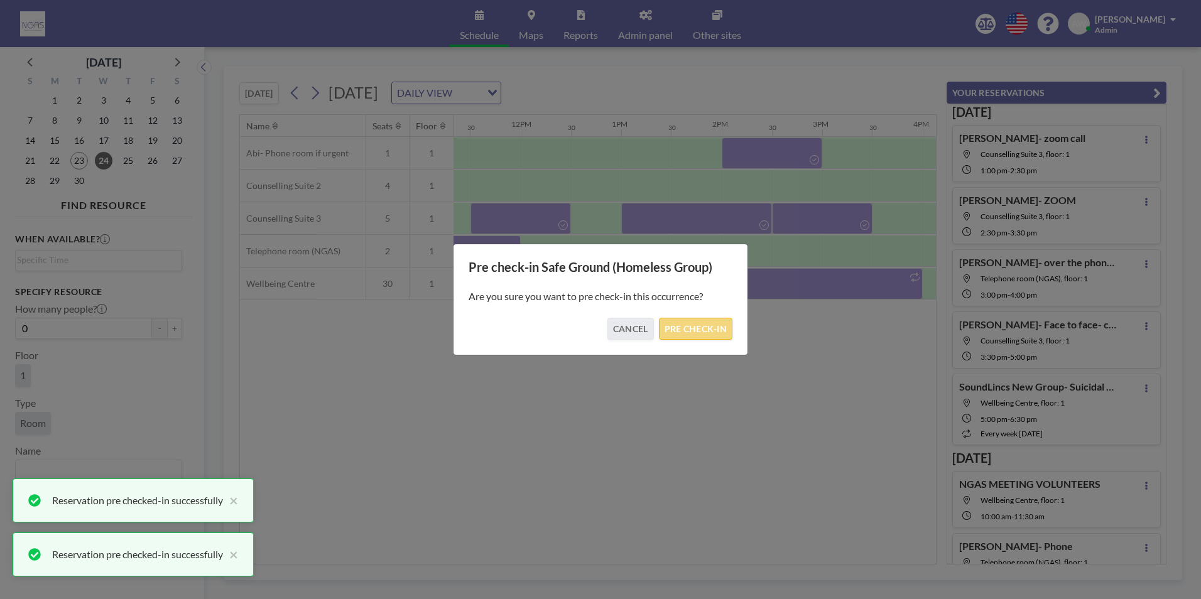
click at [719, 337] on button "PRE CHECK-IN" at bounding box center [695, 329] width 73 height 22
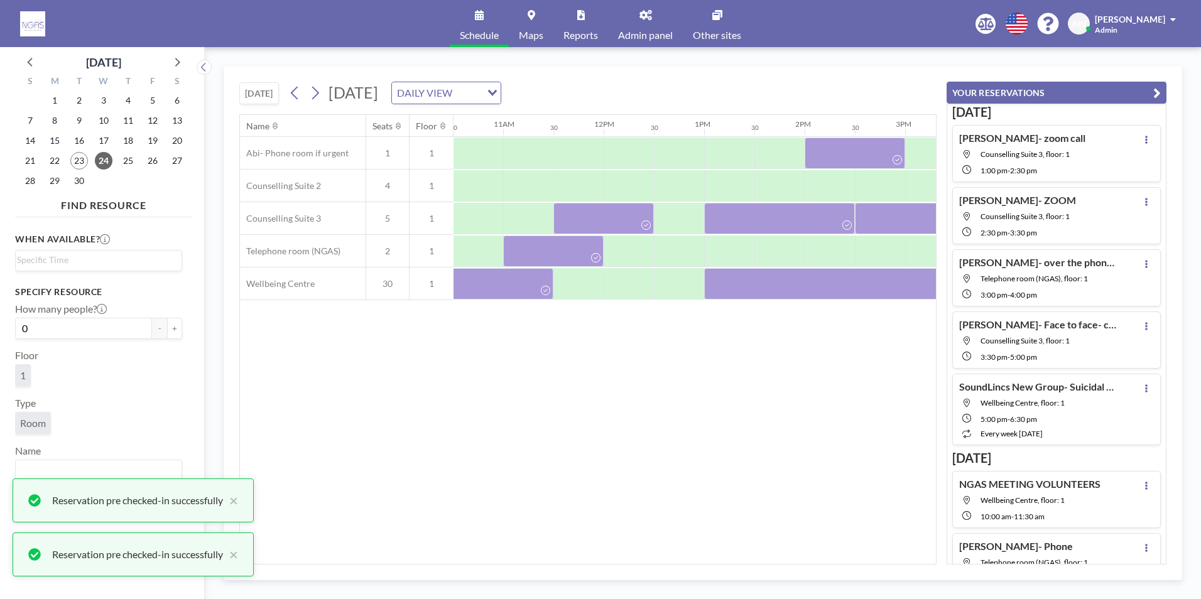
scroll to position [0, 1022]
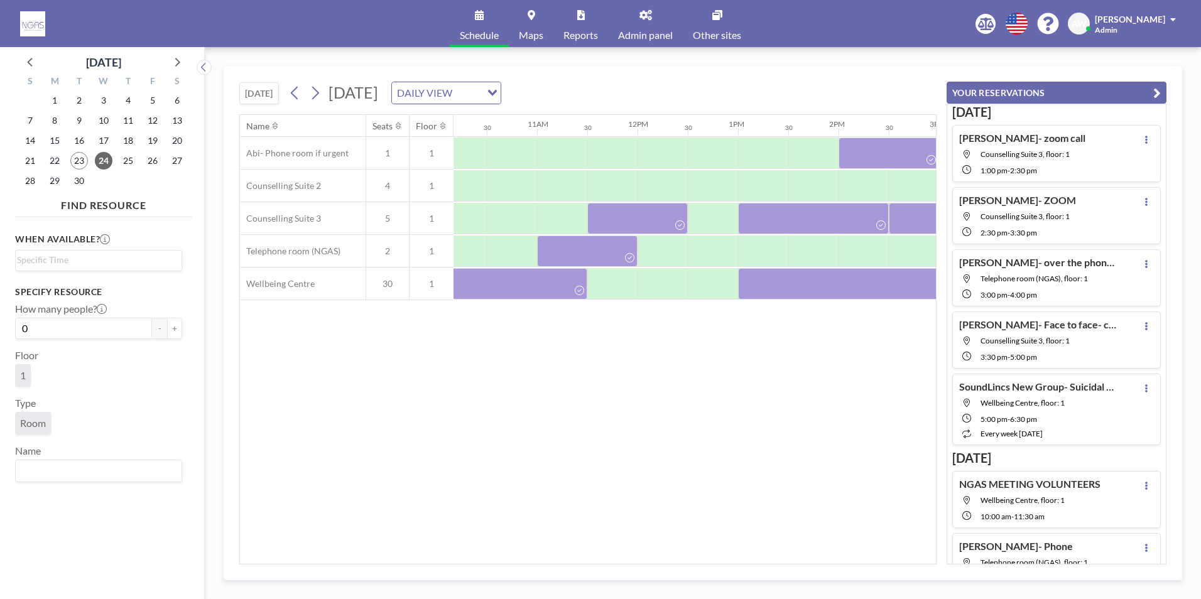
click at [740, 487] on div "Name Seats Floor 12AM 30 1AM 30 2AM 30 3AM 30 4AM 30 5AM 30 6AM 30 7AM 30 8AM 3…" at bounding box center [588, 339] width 696 height 449
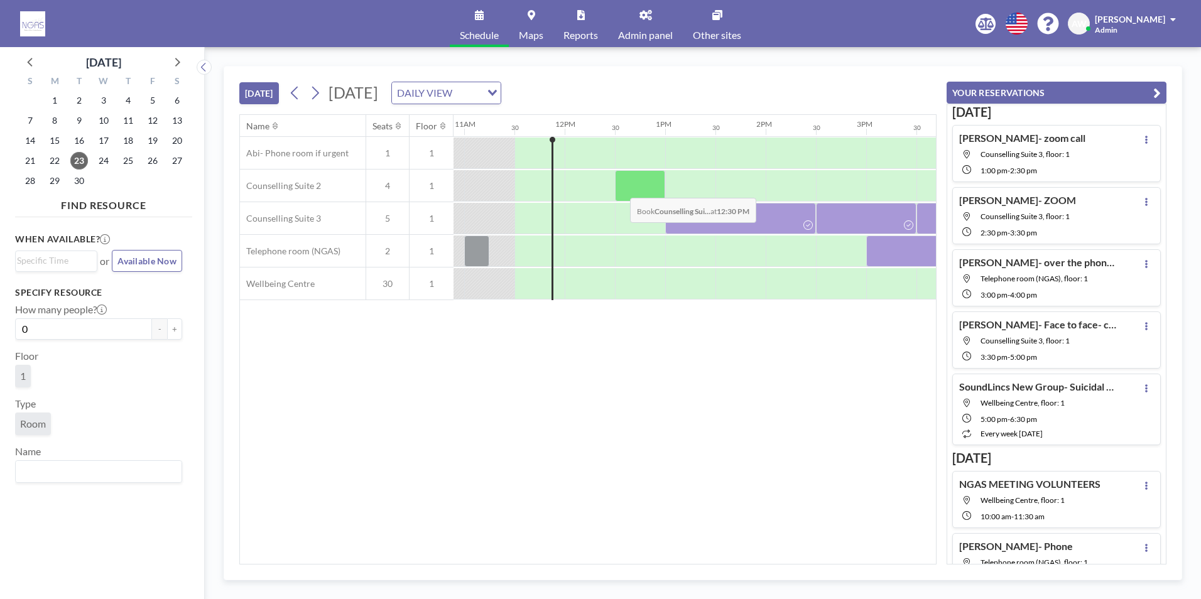
scroll to position [0, 1106]
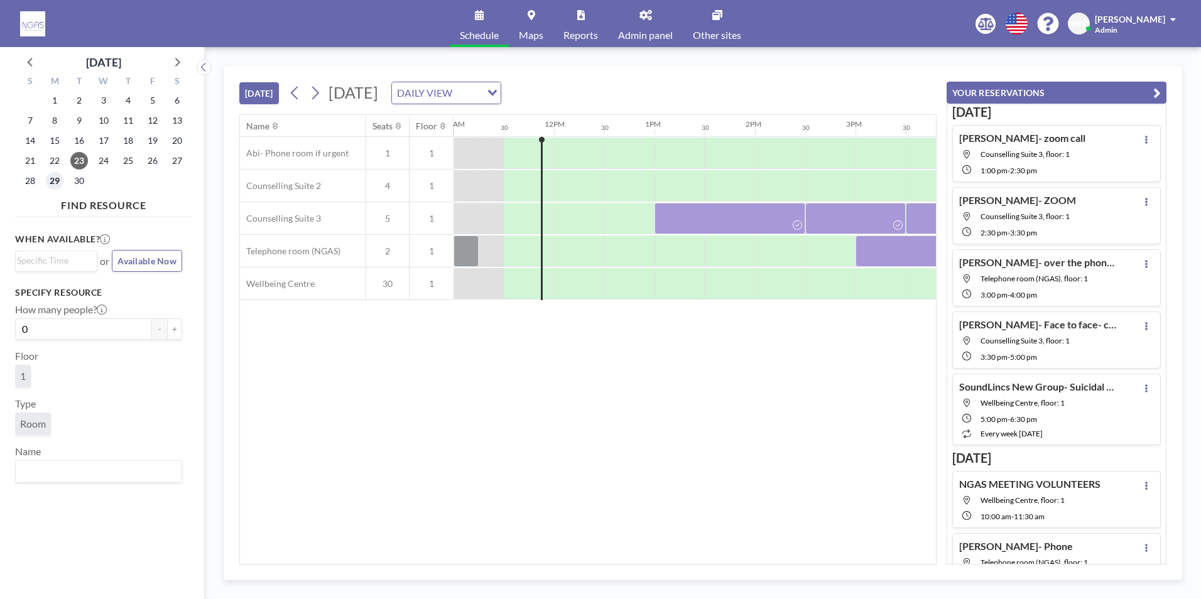
click at [58, 179] on span "29" at bounding box center [55, 181] width 18 height 18
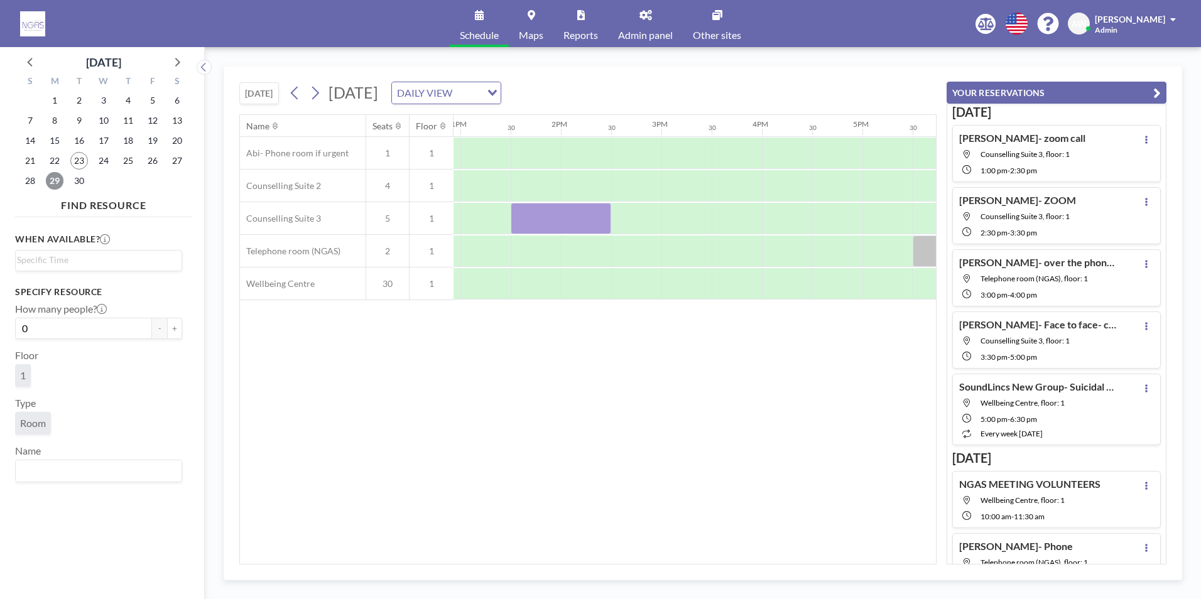
scroll to position [0, 1361]
click at [83, 154] on span "23" at bounding box center [79, 161] width 18 height 18
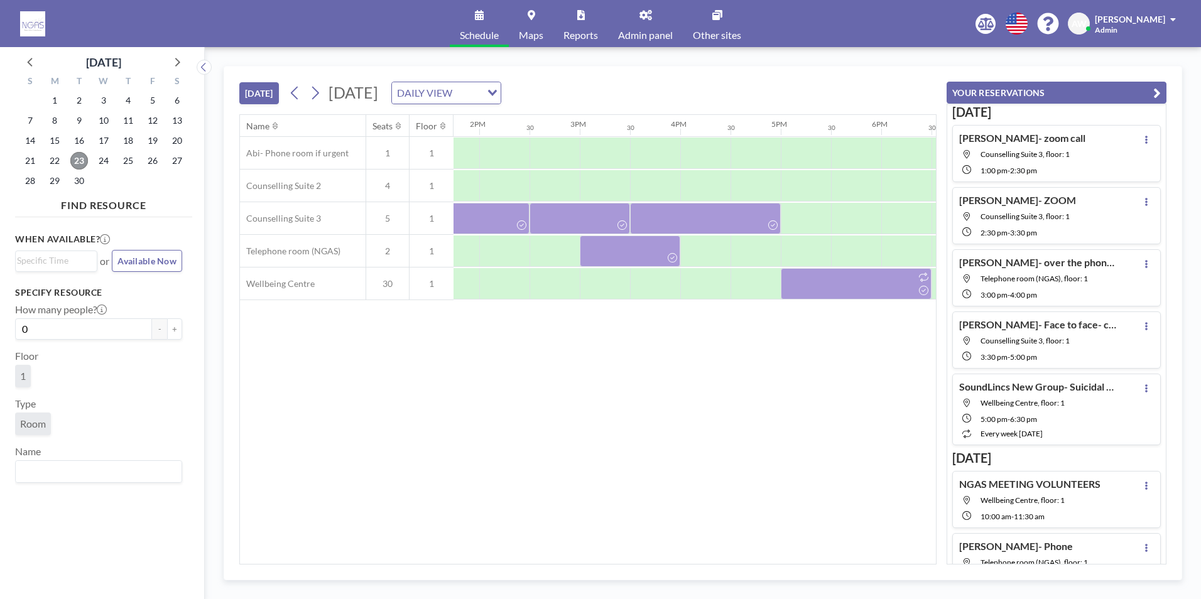
scroll to position [0, 1388]
click at [105, 157] on span "24" at bounding box center [104, 161] width 18 height 18
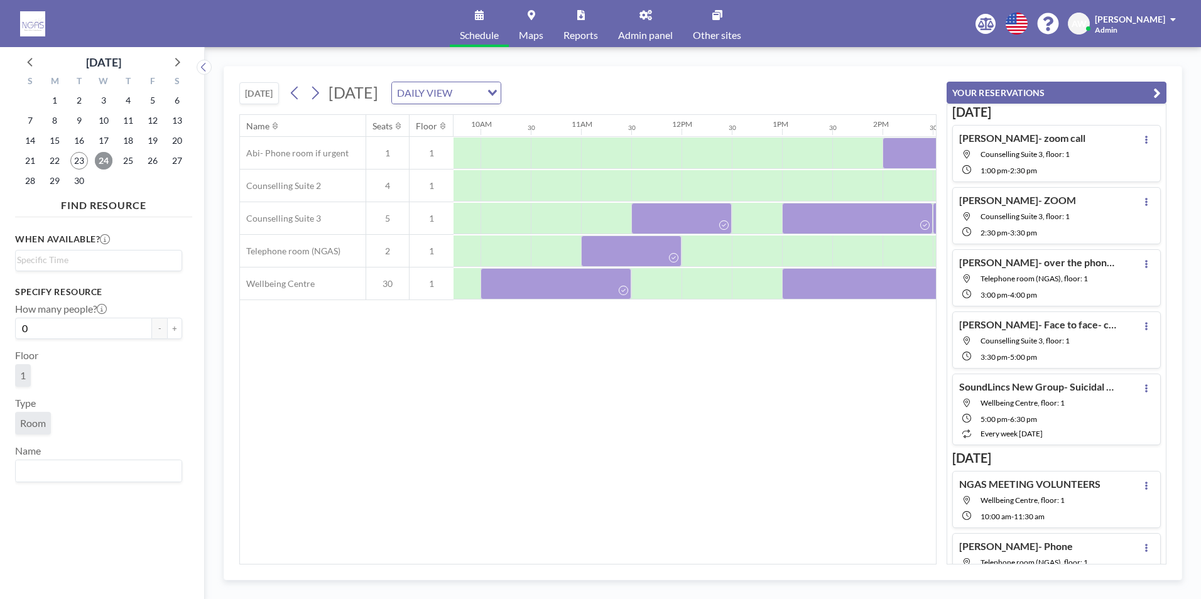
scroll to position [0, 983]
click at [135, 156] on span "25" at bounding box center [128, 161] width 18 height 18
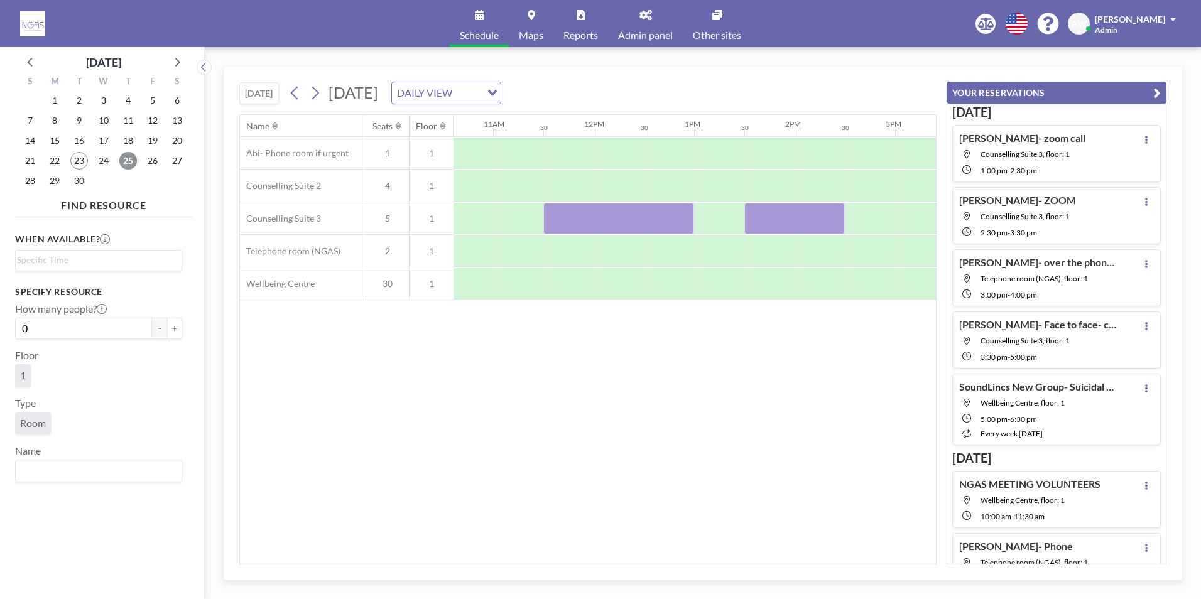
scroll to position [0, 1117]
click at [154, 162] on span "26" at bounding box center [153, 161] width 18 height 18
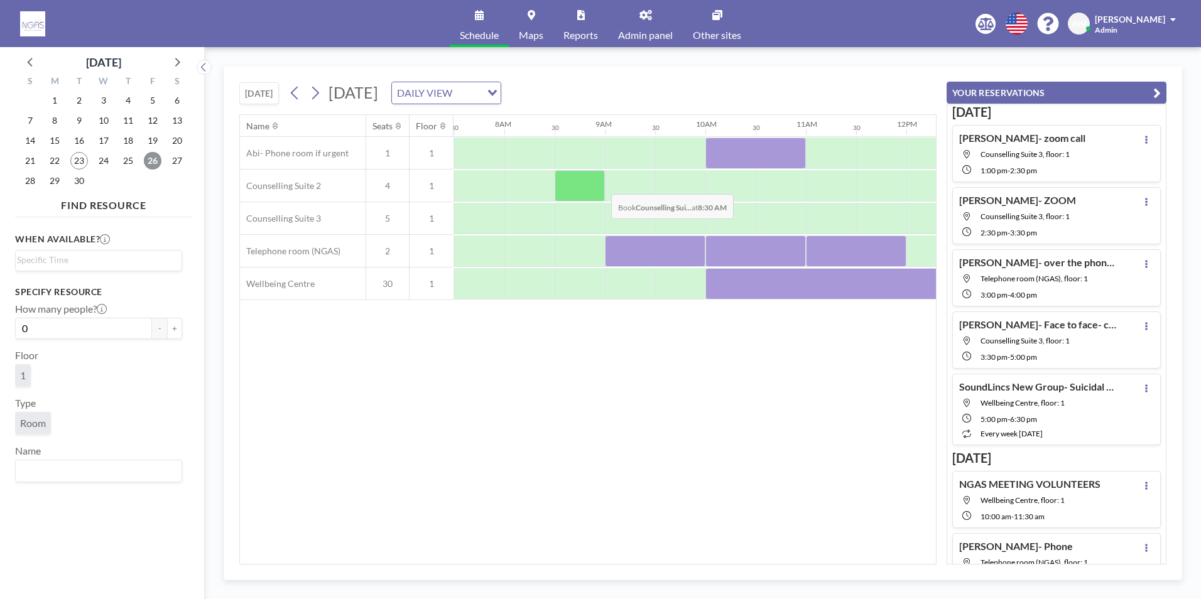
scroll to position [0, 754]
click at [53, 182] on span "29" at bounding box center [55, 181] width 18 height 18
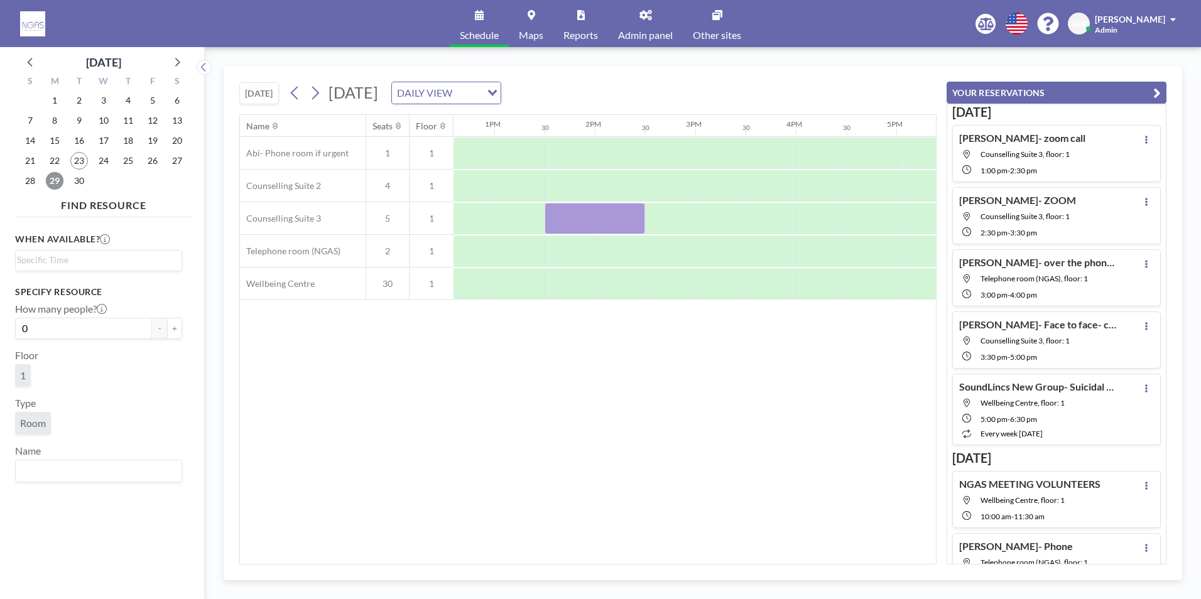
scroll to position [0, 1246]
click at [72, 161] on span "23" at bounding box center [79, 161] width 18 height 18
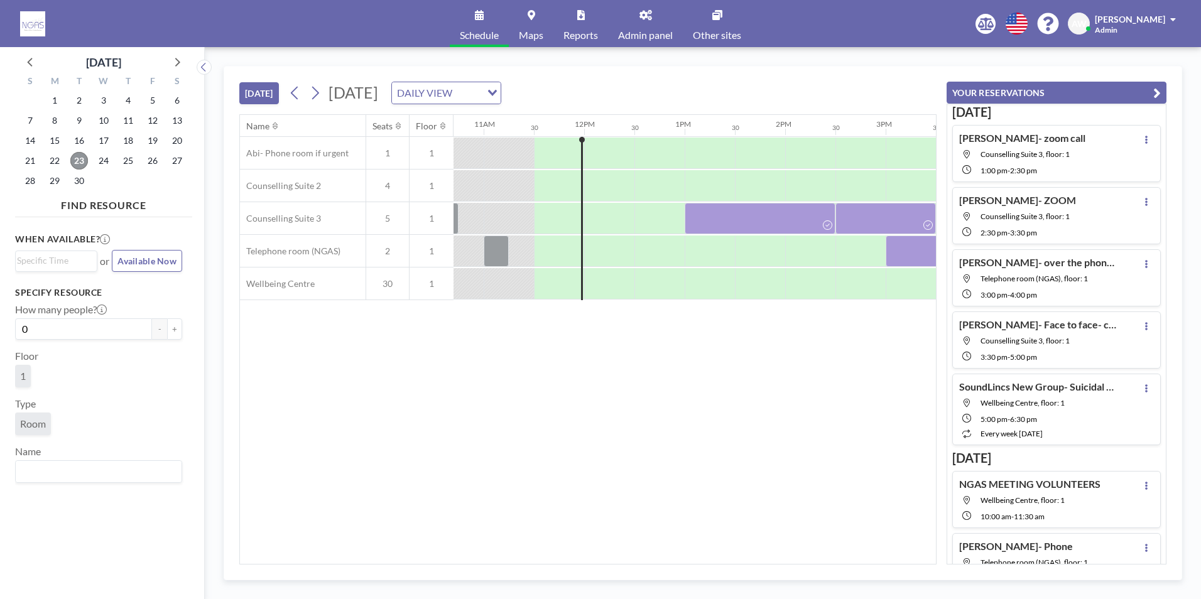
scroll to position [0, 1106]
